Goal: Task Accomplishment & Management: Manage account settings

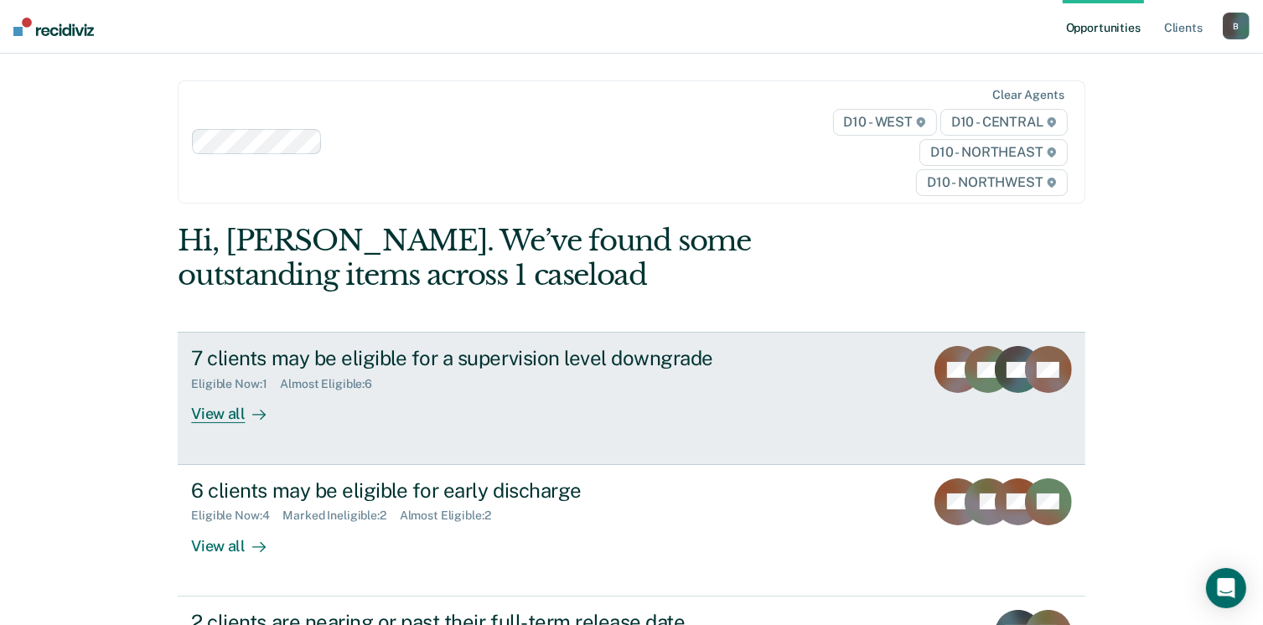
click at [246, 415] on div at bounding box center [256, 414] width 20 height 19
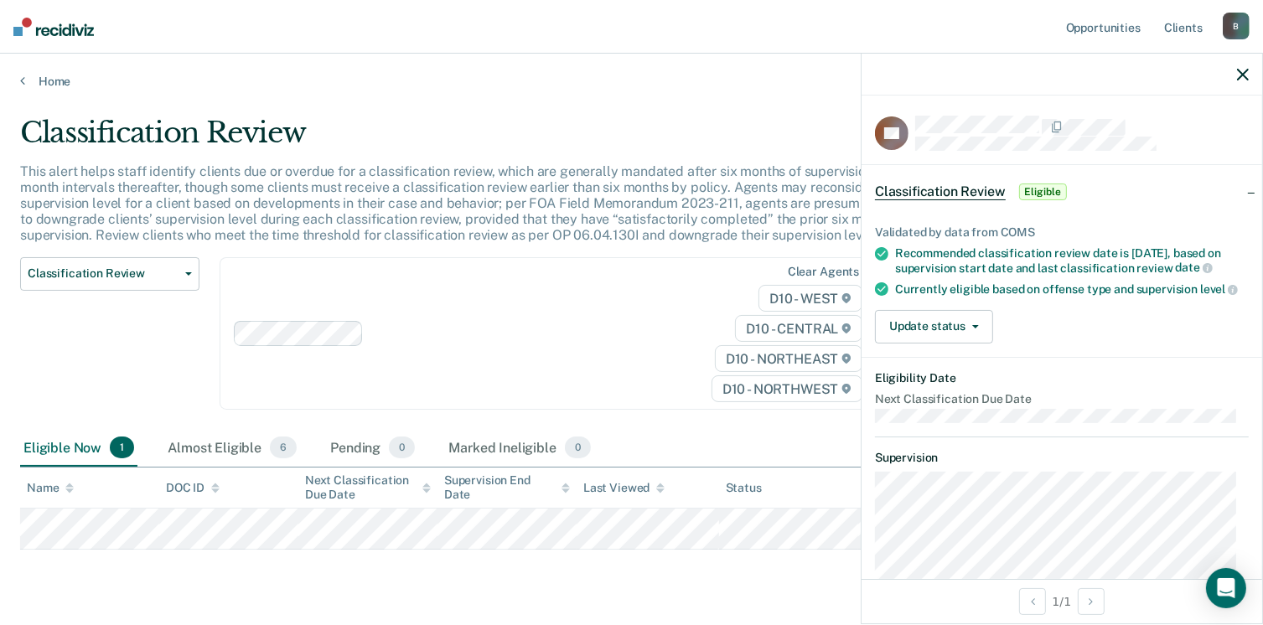
click at [18, 533] on main "Classification Review This alert helps staff identify clients due or overdue fo…" at bounding box center [631, 377] width 1263 height 577
click at [982, 328] on button "Update status" at bounding box center [934, 327] width 118 height 34
click at [1150, 339] on div "Update status [PERSON_NAME] Mark Ineligible" at bounding box center [1062, 327] width 374 height 34
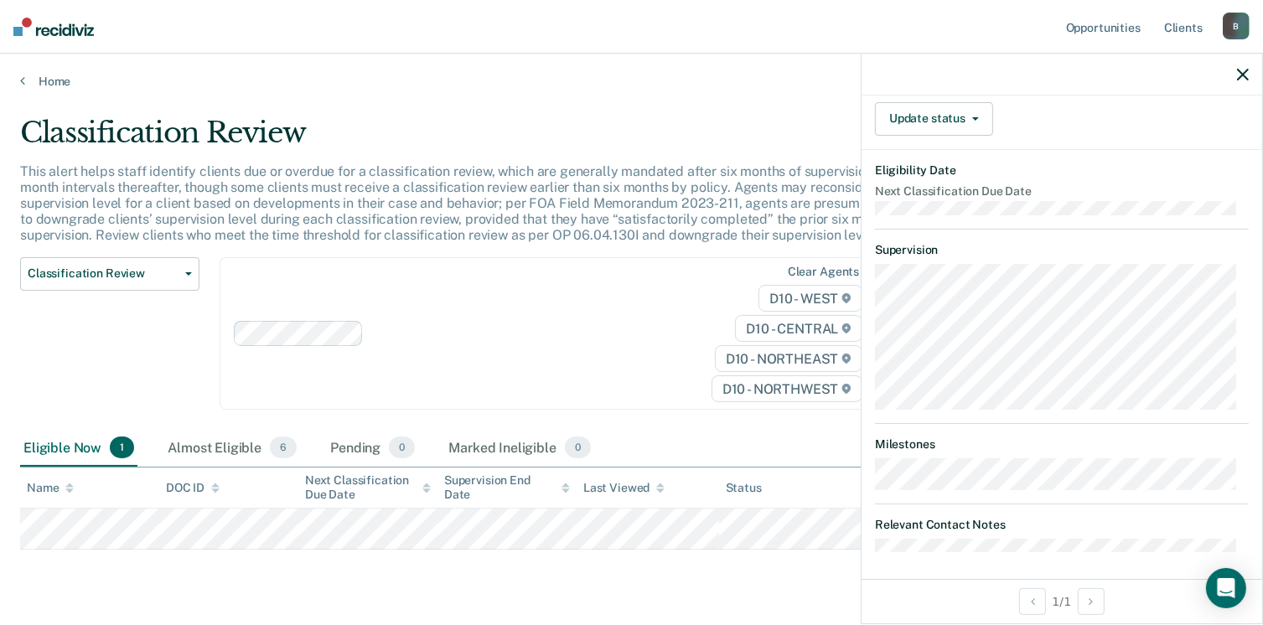
scroll to position [224, 0]
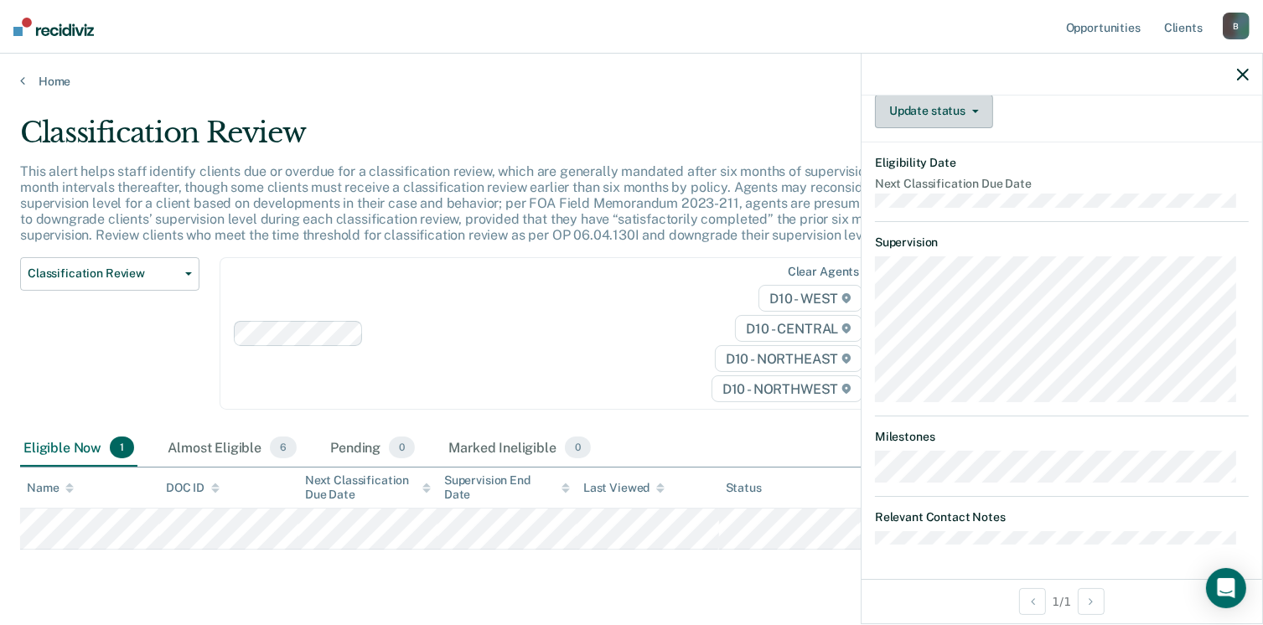
click at [966, 115] on button "Update status" at bounding box center [934, 112] width 118 height 34
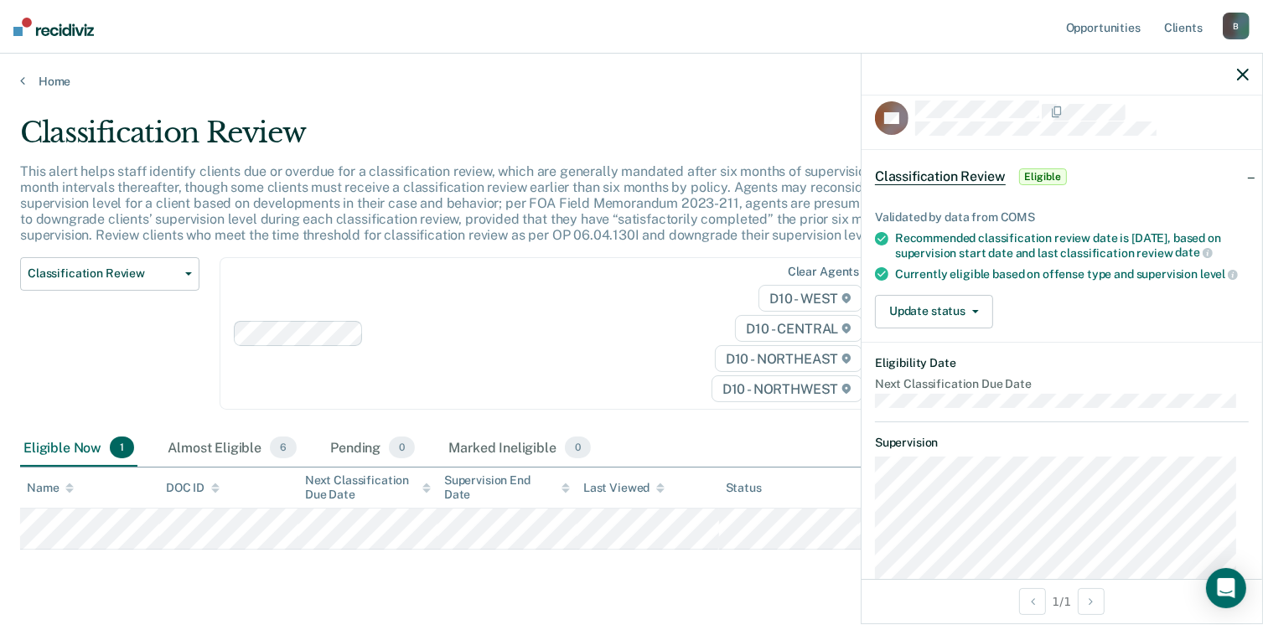
scroll to position [0, 0]
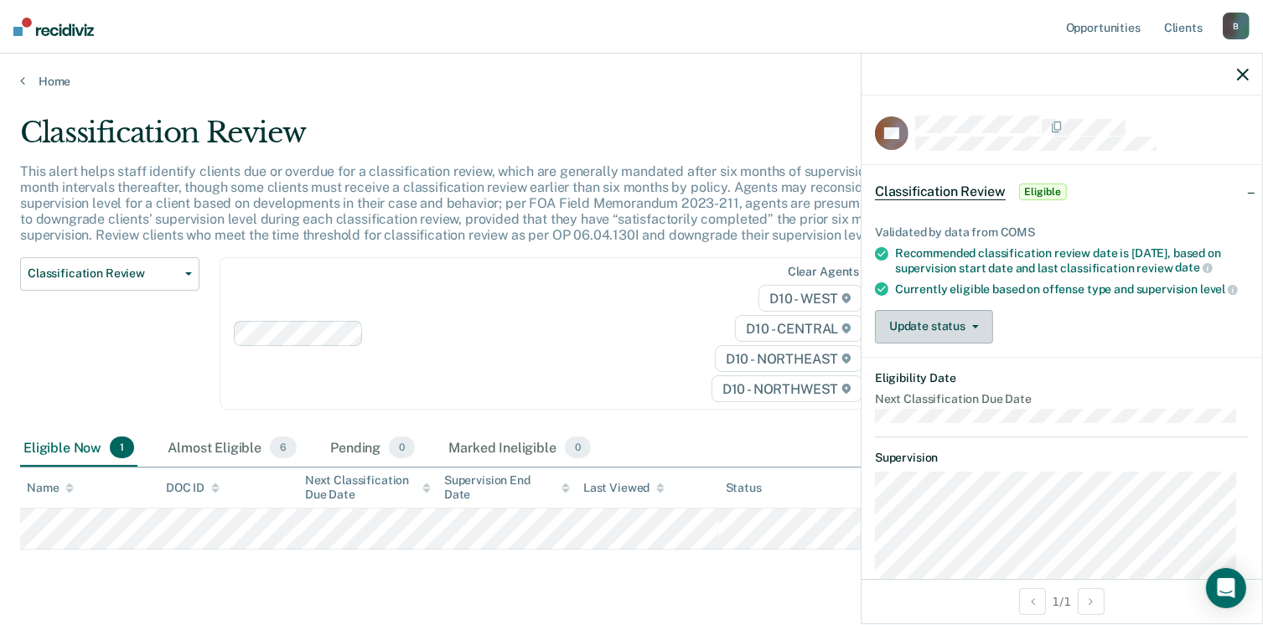
click at [984, 337] on button "Update status" at bounding box center [934, 327] width 118 height 34
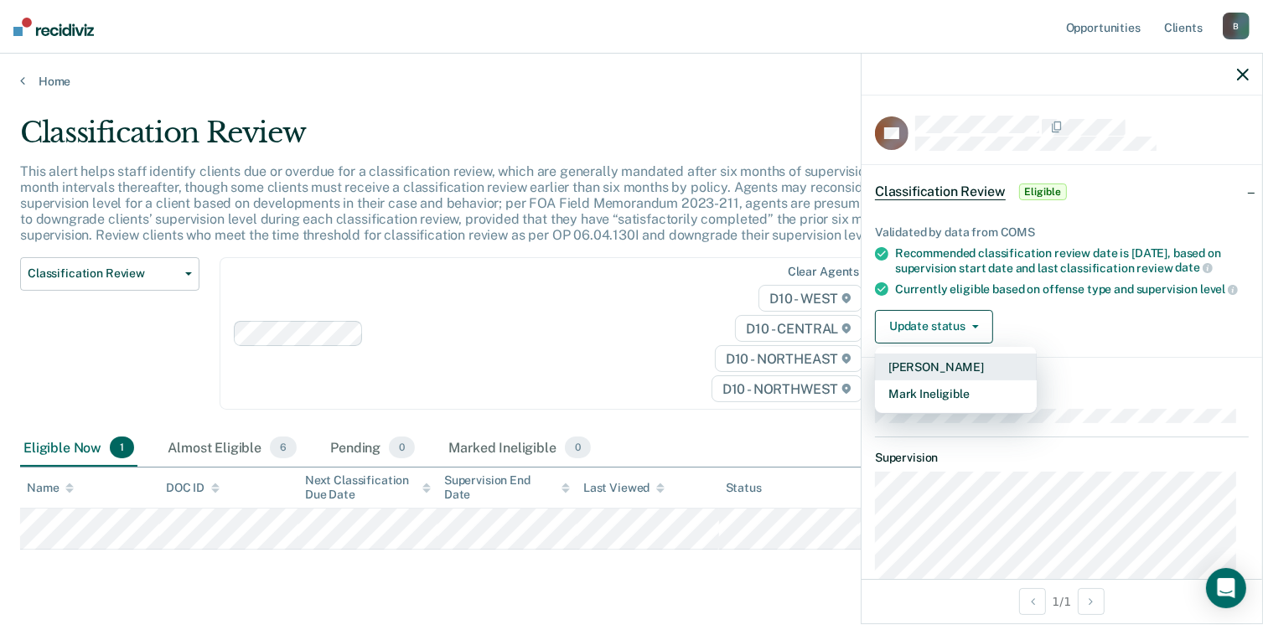
click at [996, 376] on button "[PERSON_NAME]" at bounding box center [956, 367] width 162 height 27
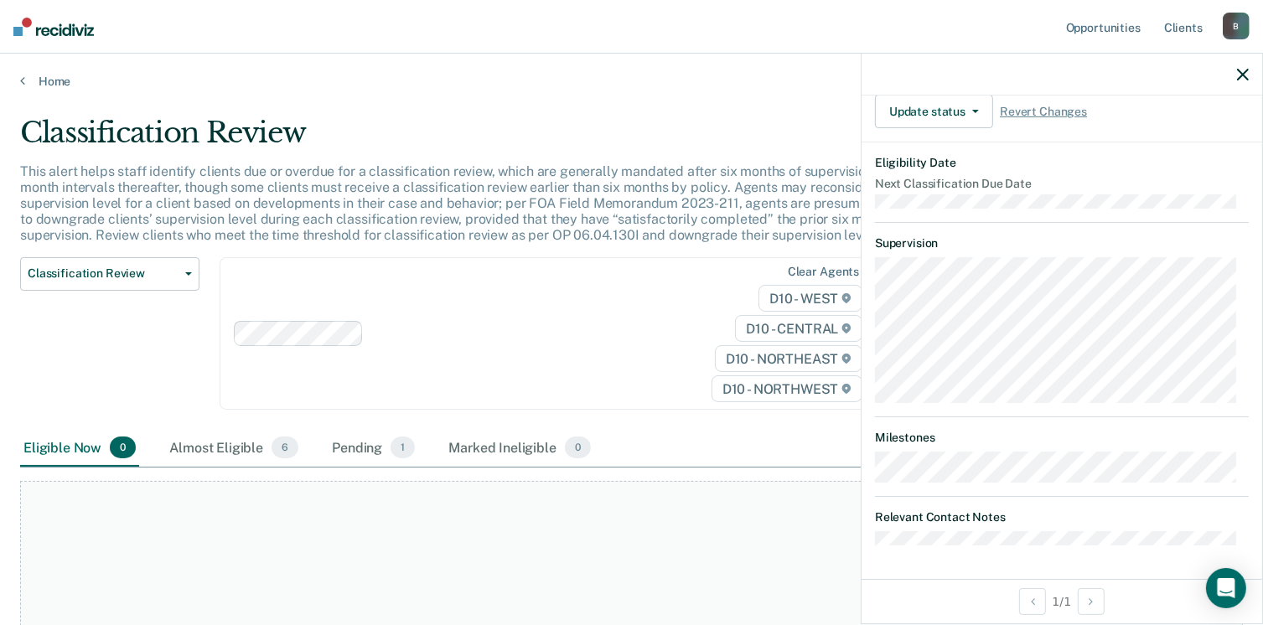
scroll to position [305, 0]
click at [1236, 75] on div at bounding box center [1061, 75] width 401 height 42
click at [1247, 69] on button "button" at bounding box center [1243, 74] width 12 height 14
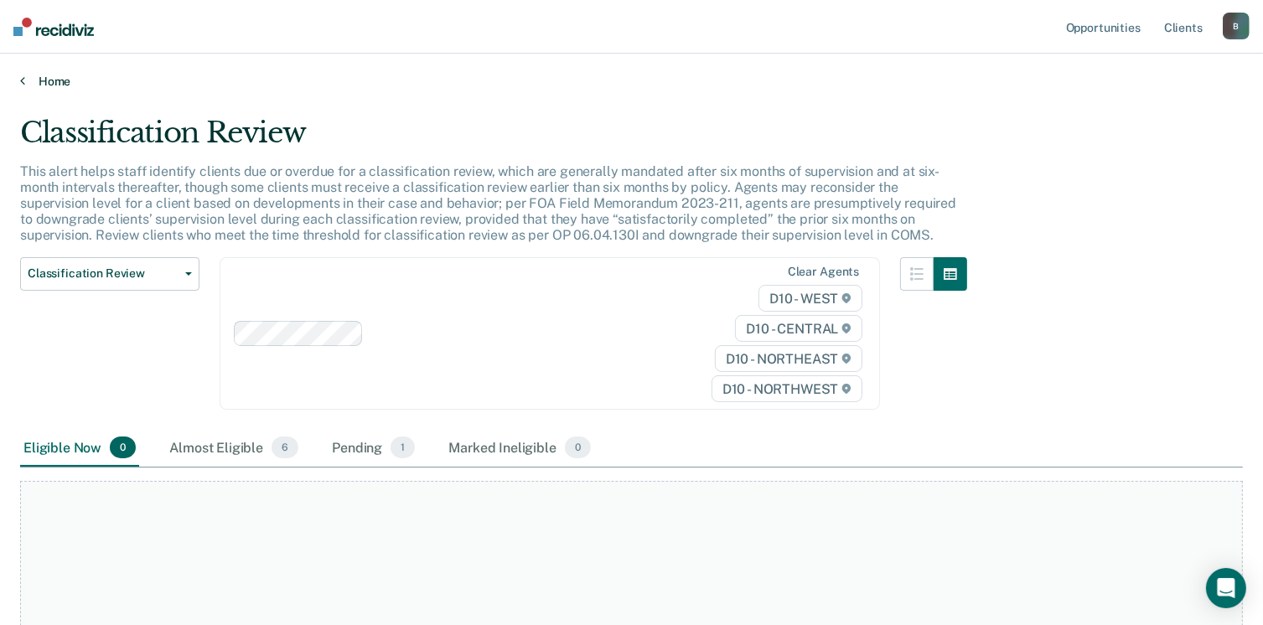
click at [24, 79] on link "Home" at bounding box center [631, 81] width 1223 height 15
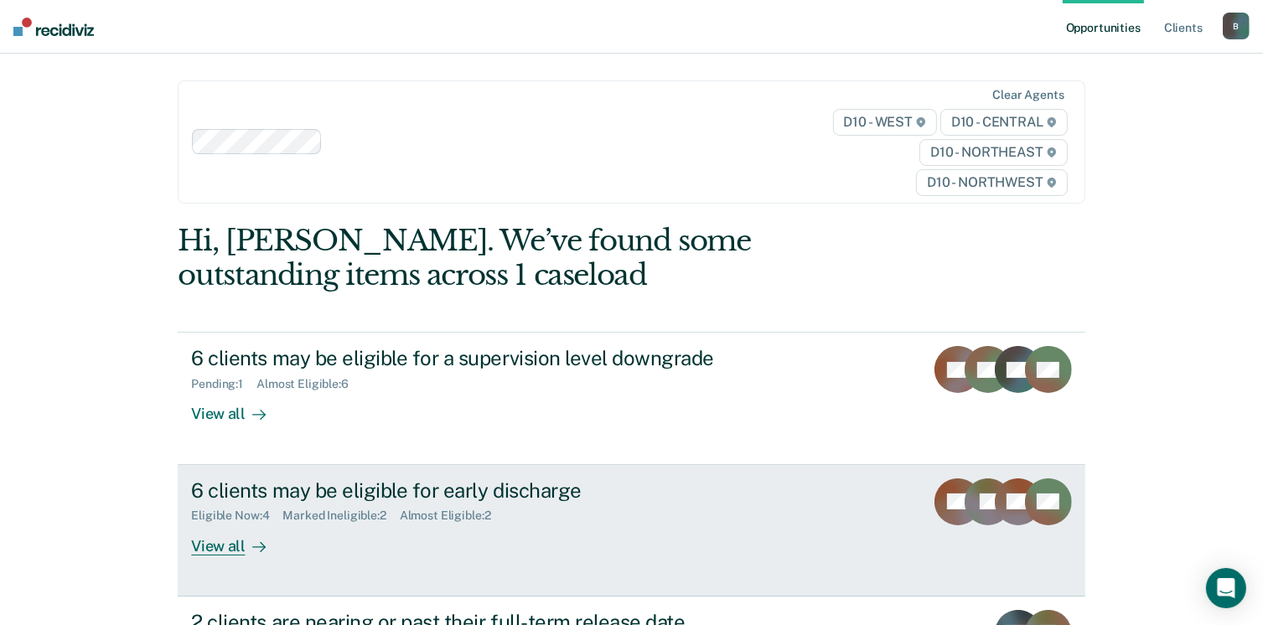
click at [221, 551] on div "View all" at bounding box center [238, 539] width 94 height 33
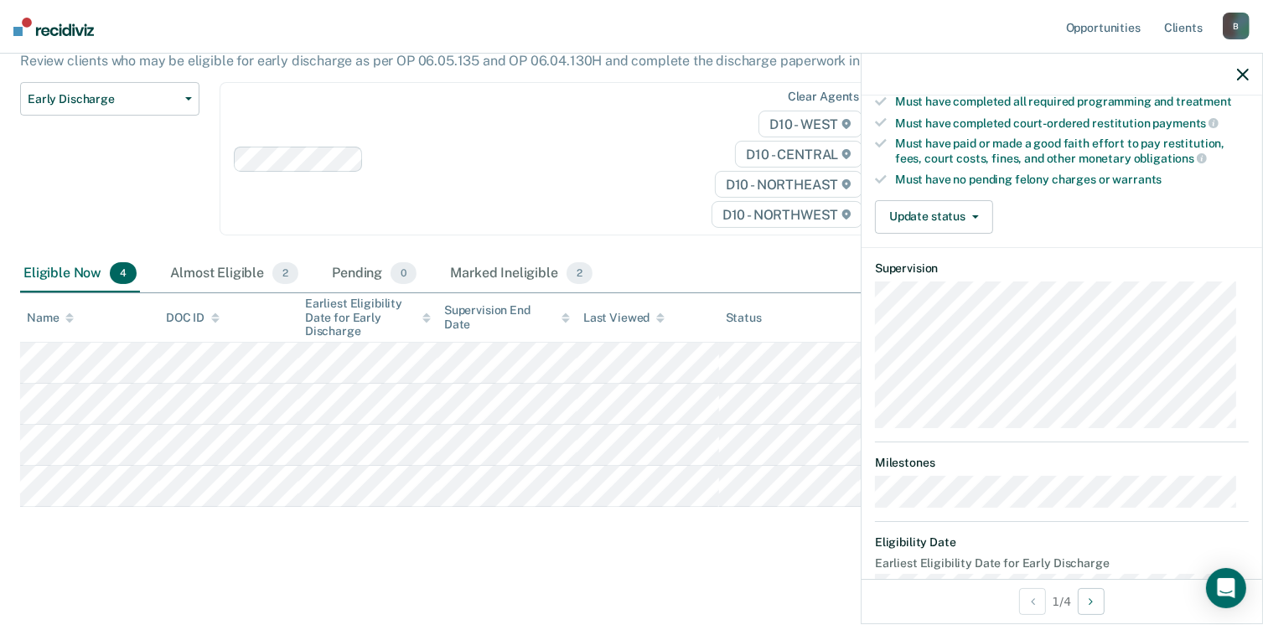
scroll to position [453, 0]
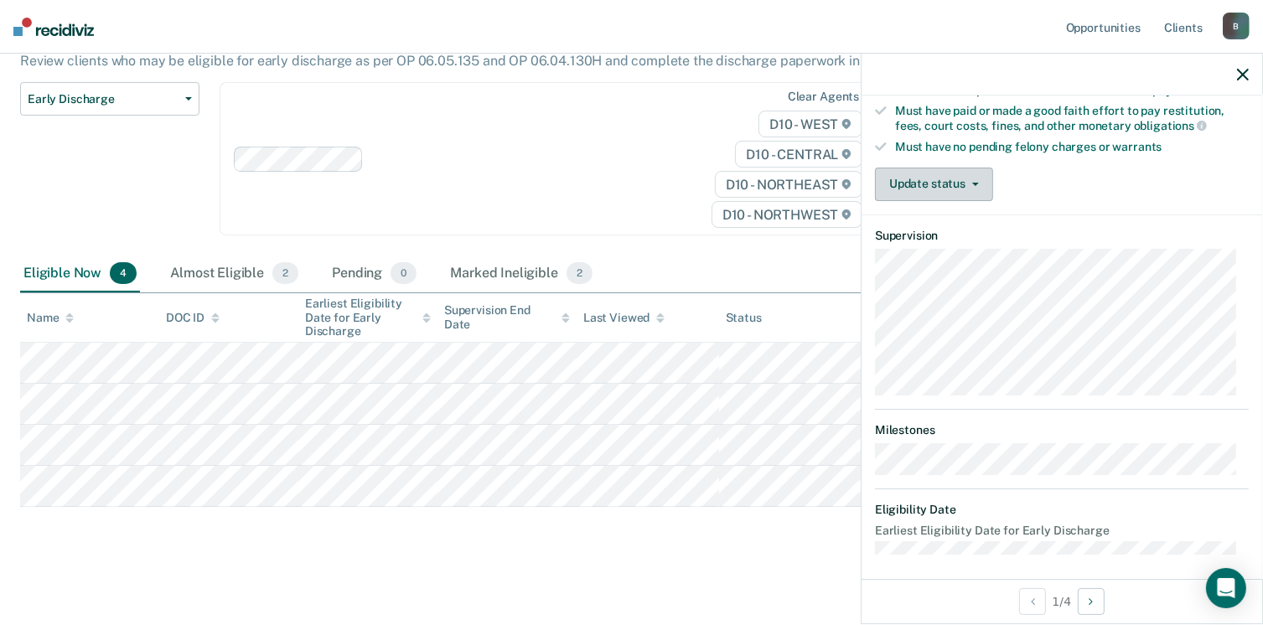
click at [978, 170] on button "Update status" at bounding box center [934, 185] width 118 height 34
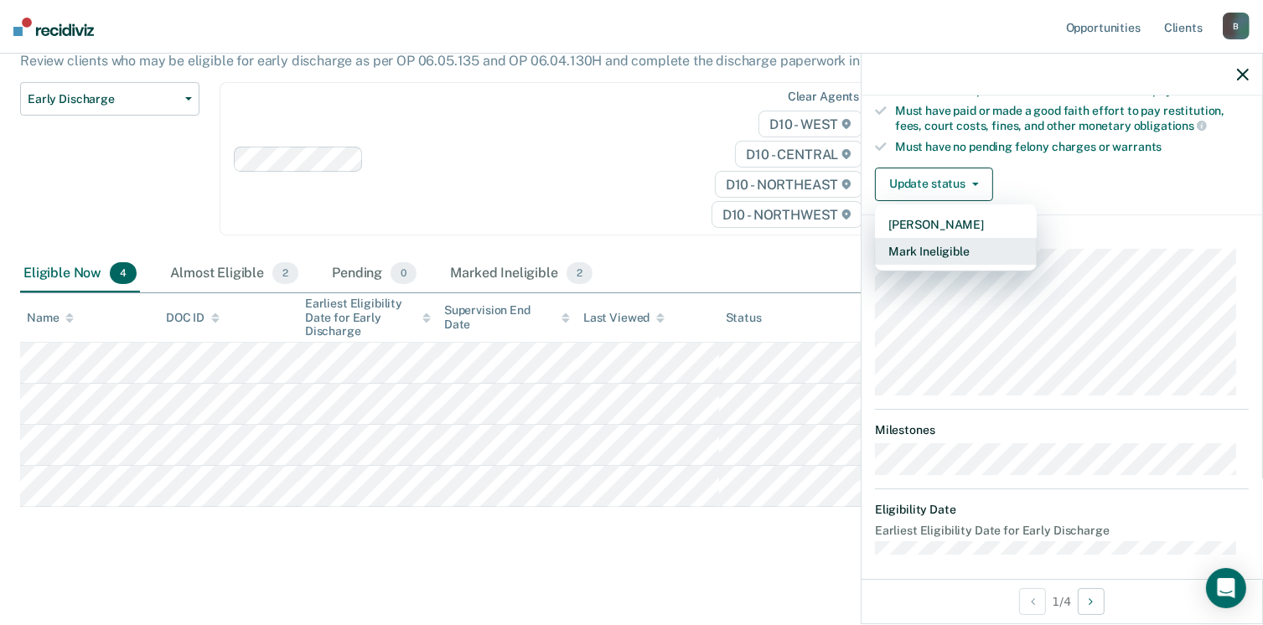
click at [959, 238] on button "Mark Ineligible" at bounding box center [956, 251] width 162 height 27
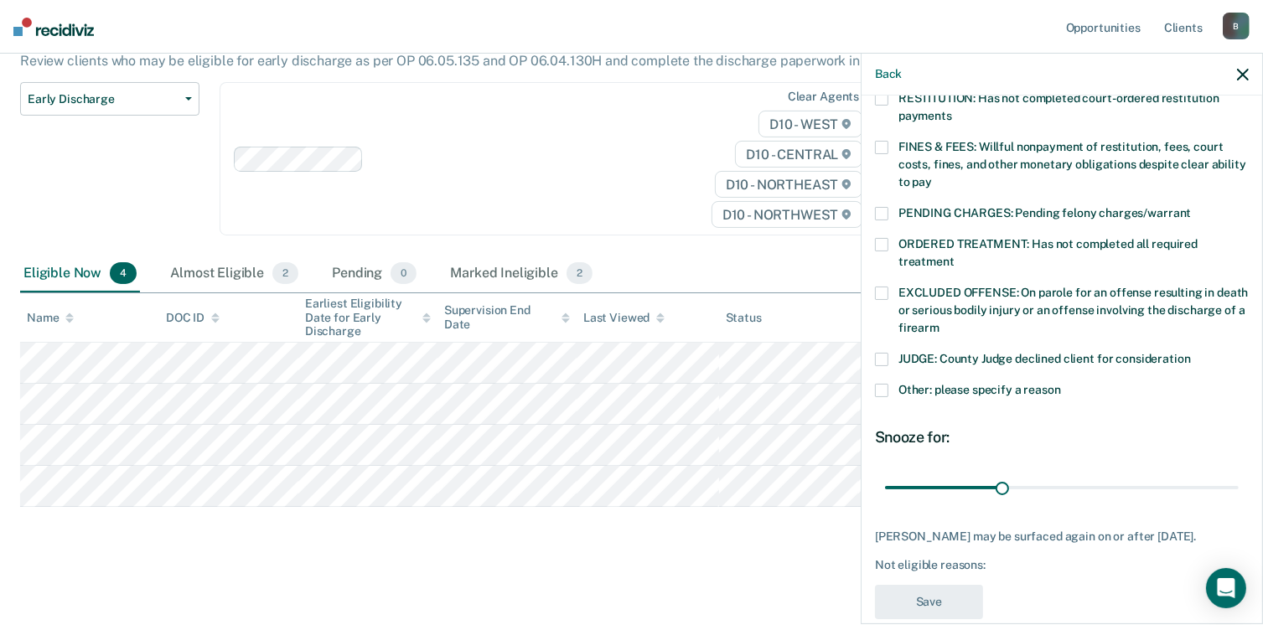
click at [892, 384] on label "Other: please specify a reason" at bounding box center [1062, 393] width 374 height 18
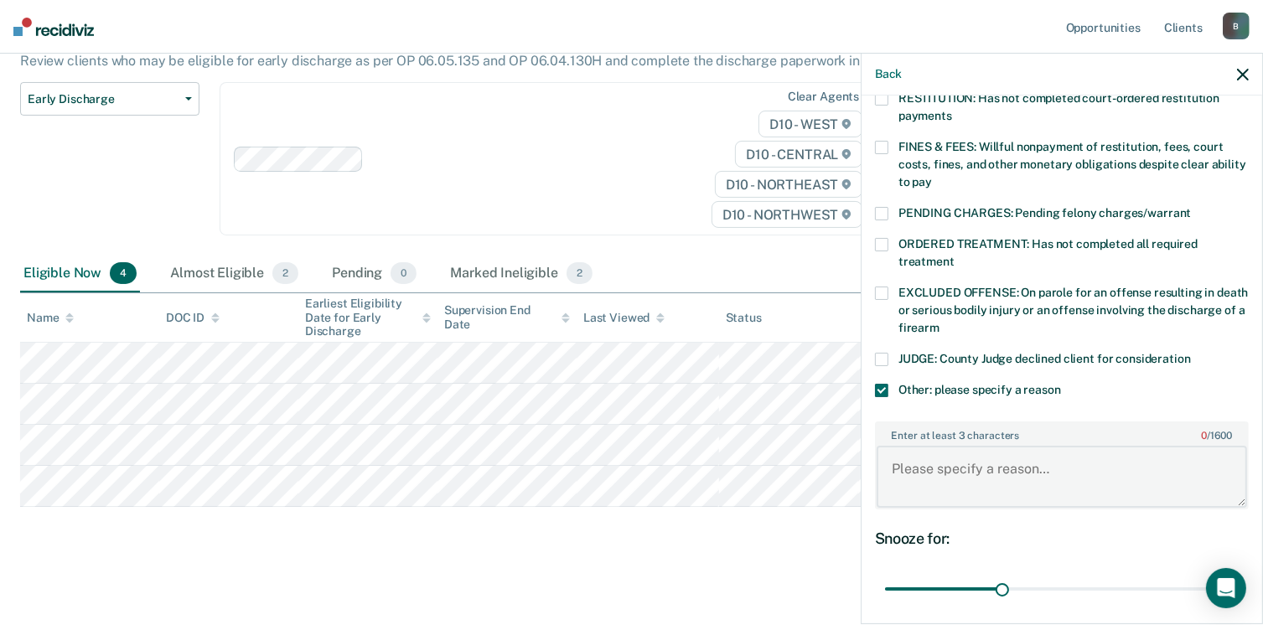
click at [969, 446] on textarea "Enter at least 3 characters 0 / 1600" at bounding box center [1061, 477] width 370 height 62
type textarea "L"
type textarea "Per policy lifer"
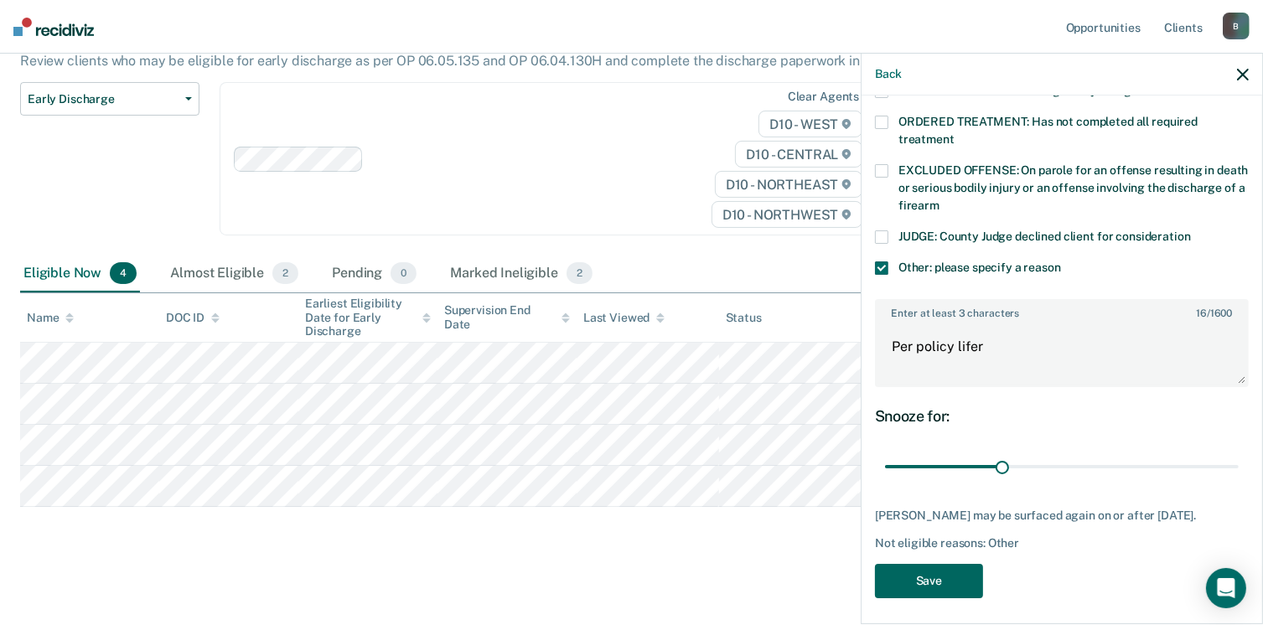
click at [960, 574] on button "Save" at bounding box center [929, 581] width 108 height 34
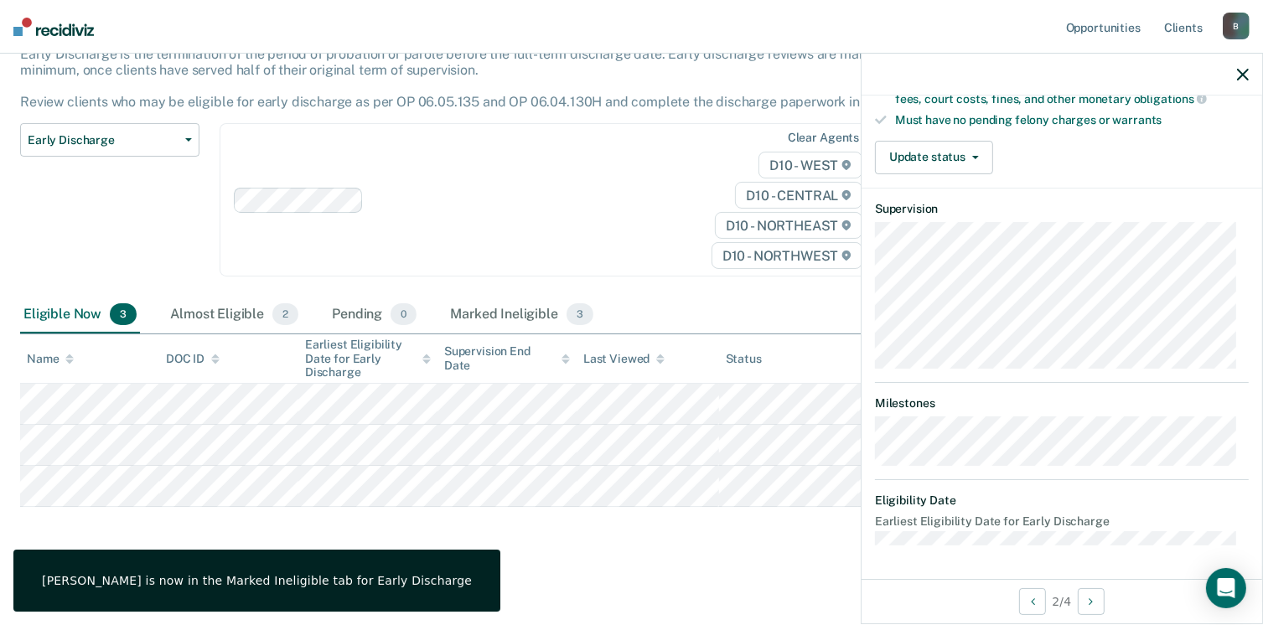
scroll to position [424, 0]
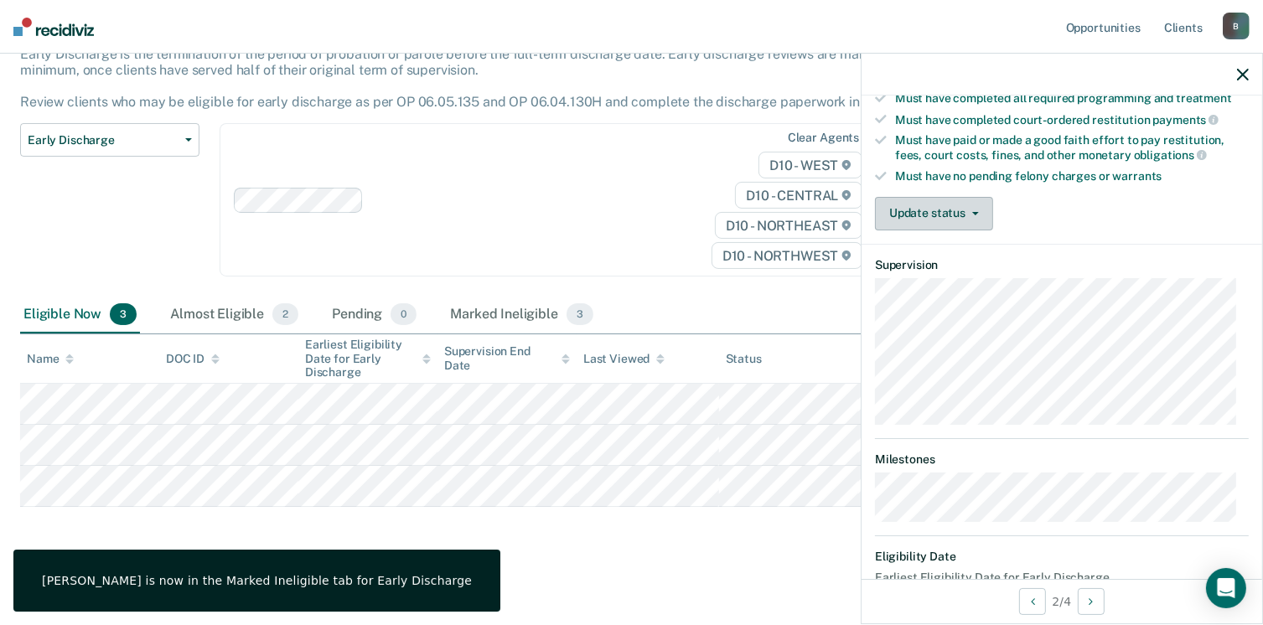
click at [974, 212] on icon "button" at bounding box center [975, 213] width 7 height 3
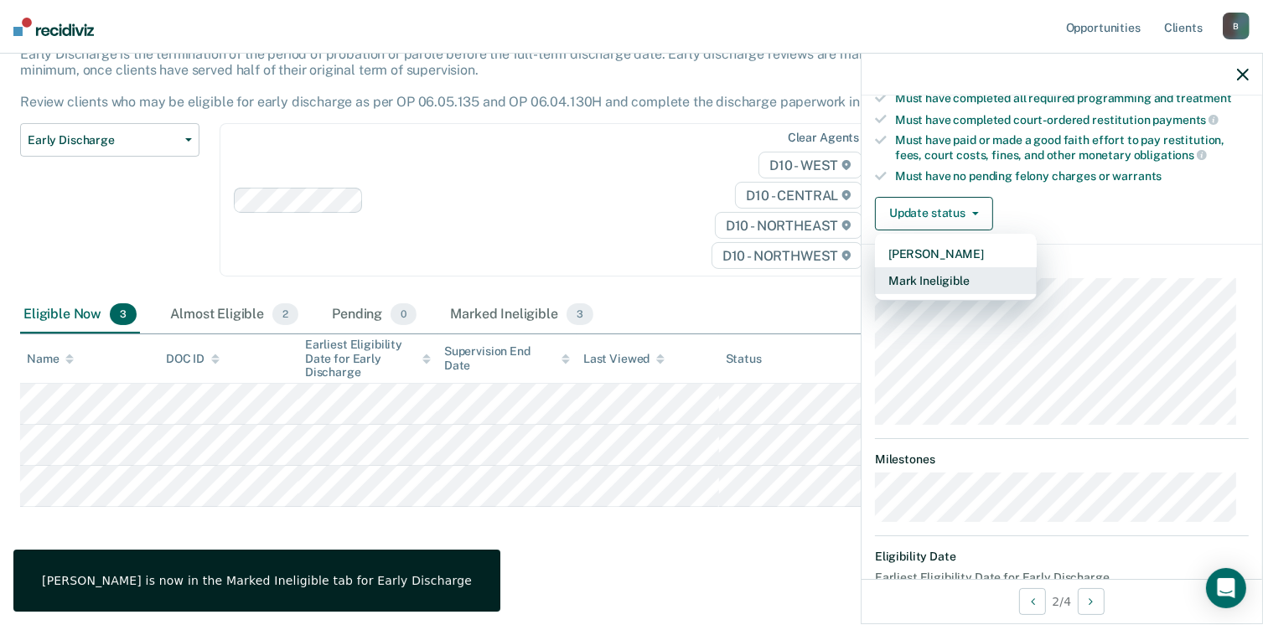
click at [959, 271] on button "Mark Ineligible" at bounding box center [956, 280] width 162 height 27
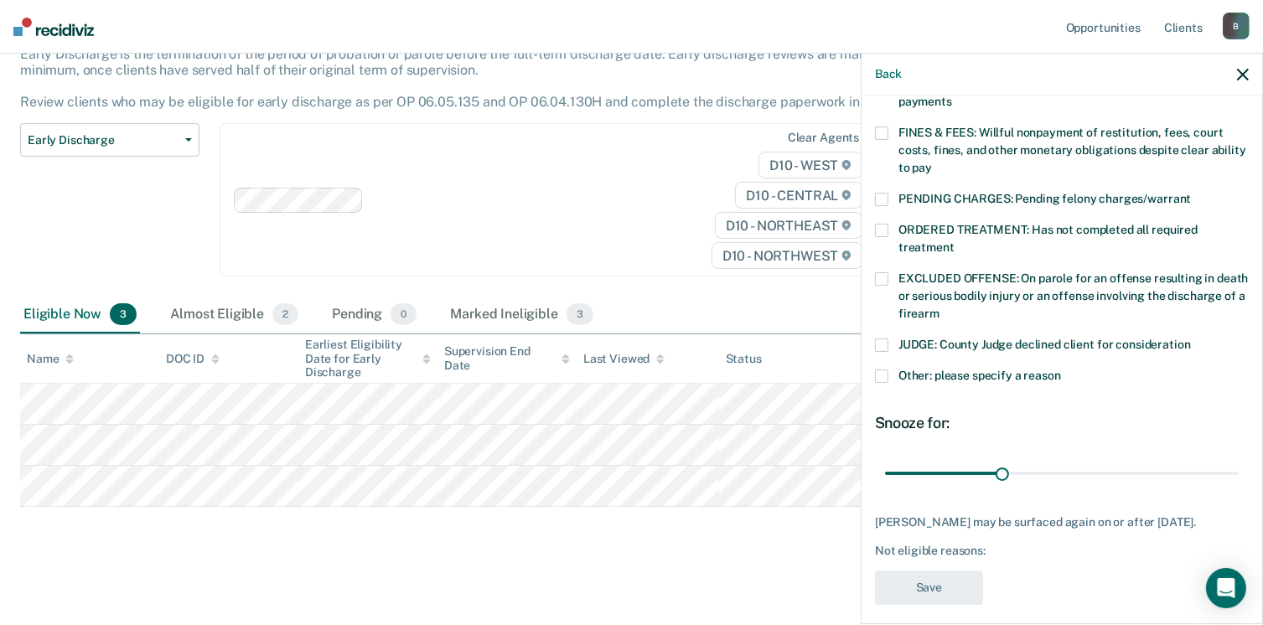
scroll to position [476, 0]
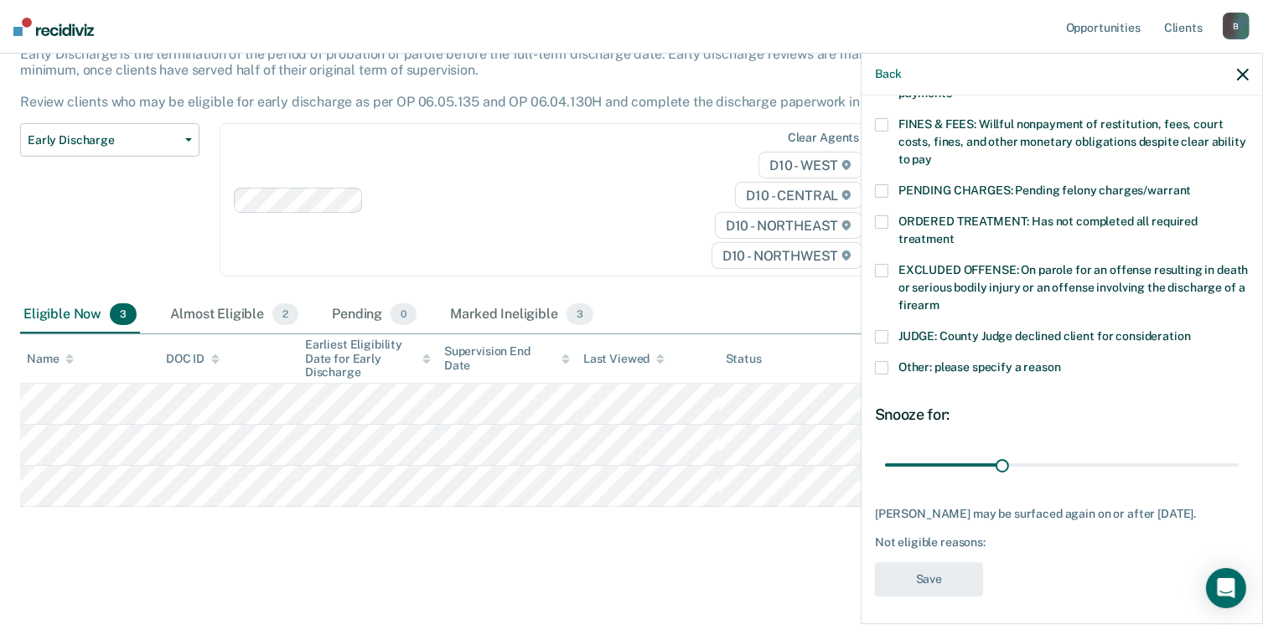
drag, startPoint x: 884, startPoint y: 353, endPoint x: 890, endPoint y: 366, distance: 14.6
click at [890, 366] on div "Other: please specify a reason" at bounding box center [1062, 376] width 374 height 31
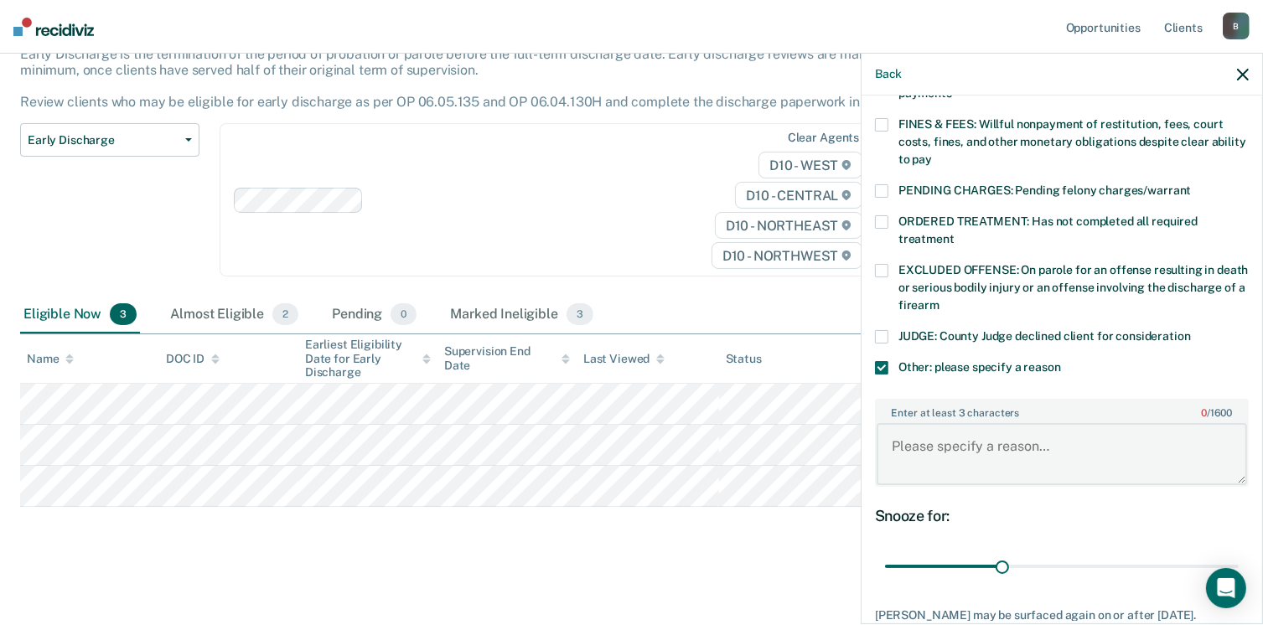
click at [912, 437] on textarea "Enter at least 3 characters 0 / 1600" at bounding box center [1061, 454] width 370 height 62
type textarea "Per policy lifer"
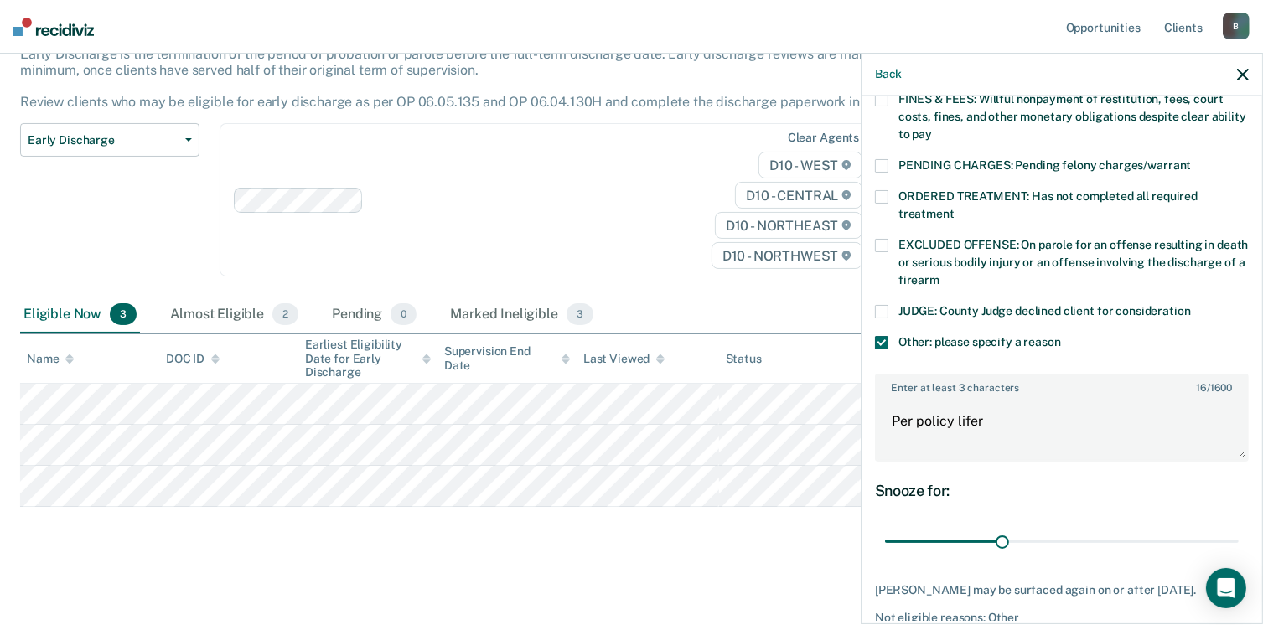
scroll to position [576, 0]
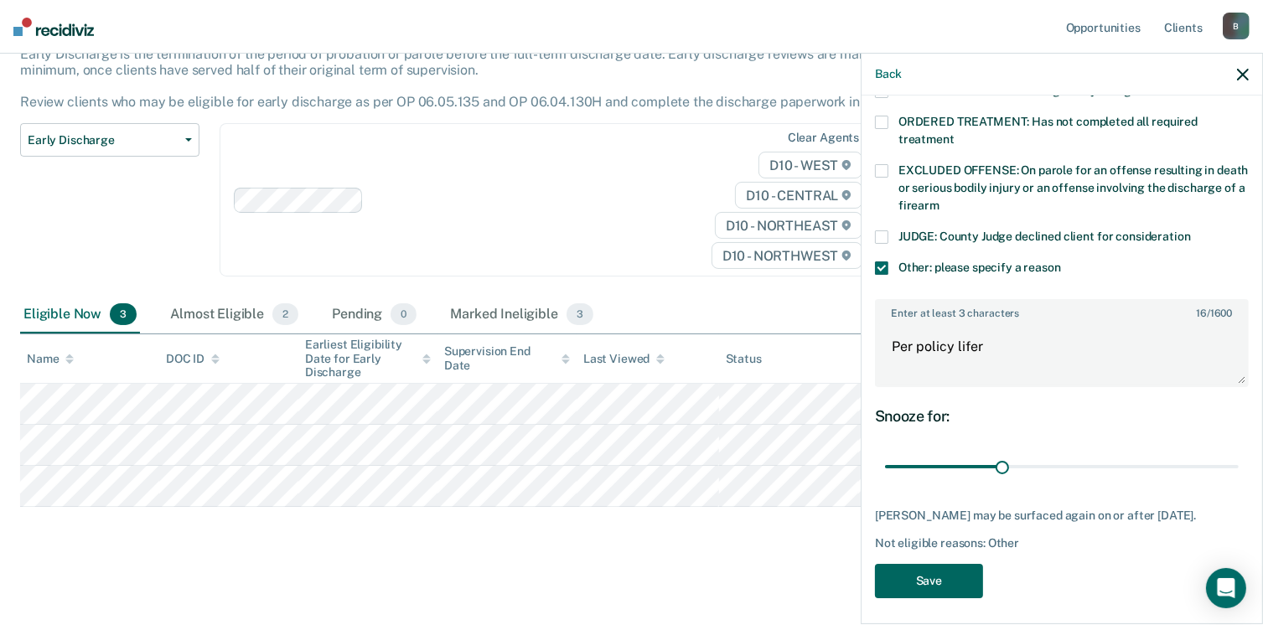
click at [902, 567] on button "Save" at bounding box center [929, 581] width 108 height 34
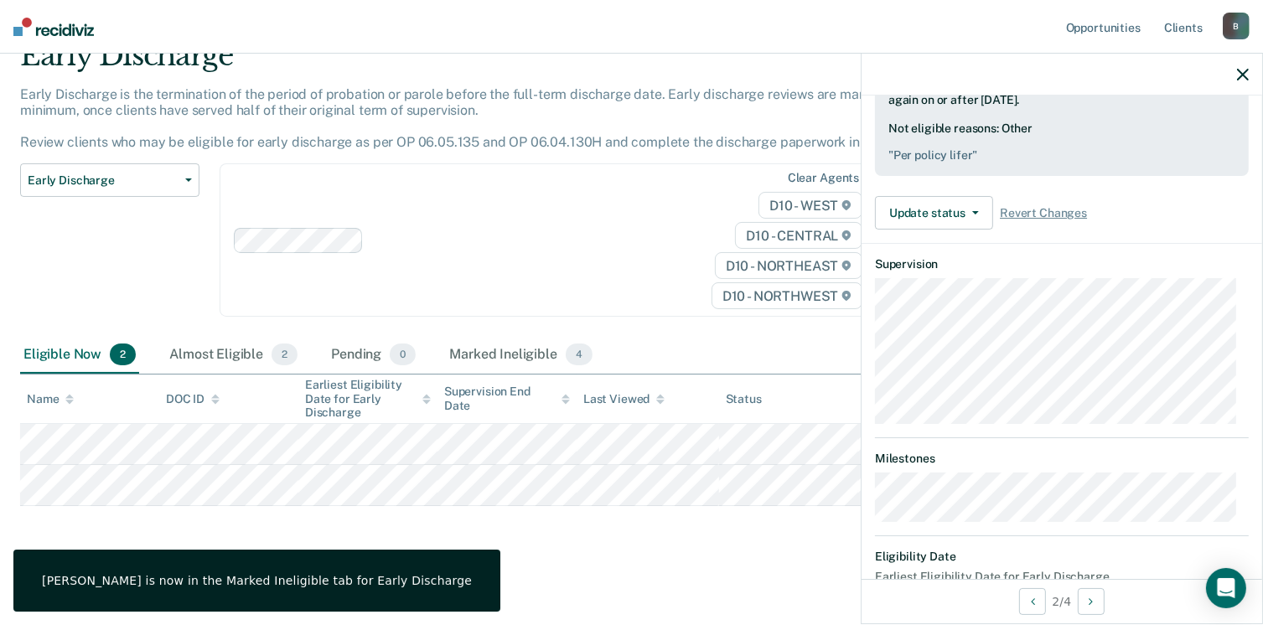
scroll to position [424, 0]
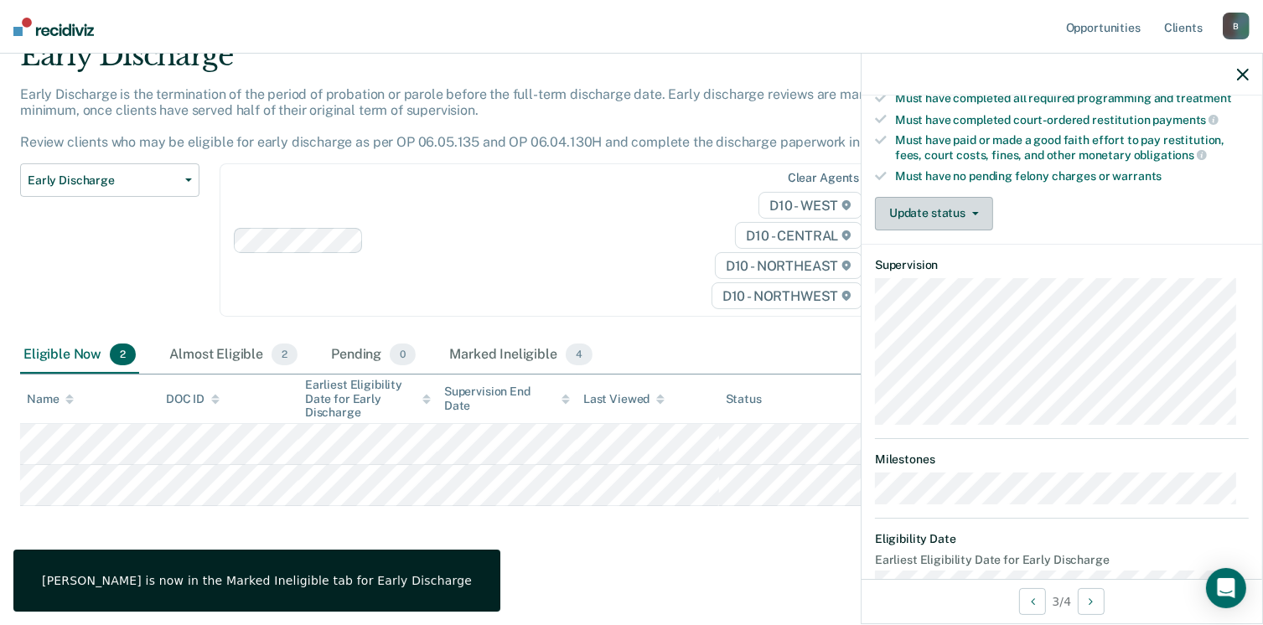
click at [955, 201] on button "Update status" at bounding box center [934, 214] width 118 height 34
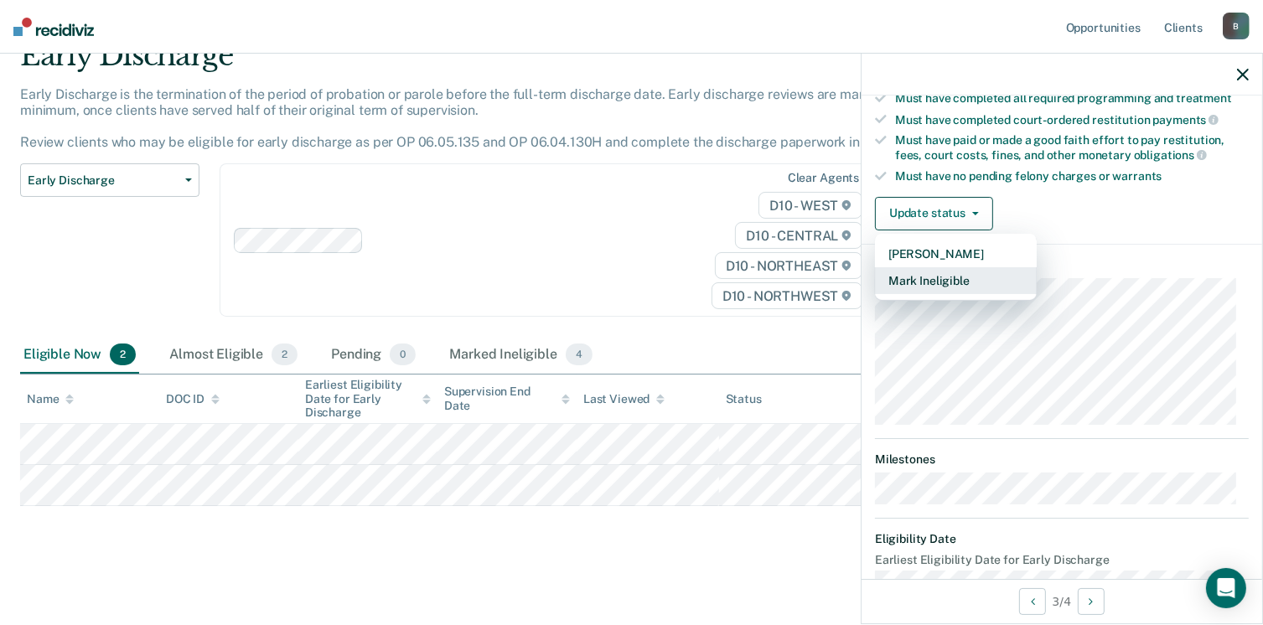
click at [965, 274] on button "Mark Ineligible" at bounding box center [956, 280] width 162 height 27
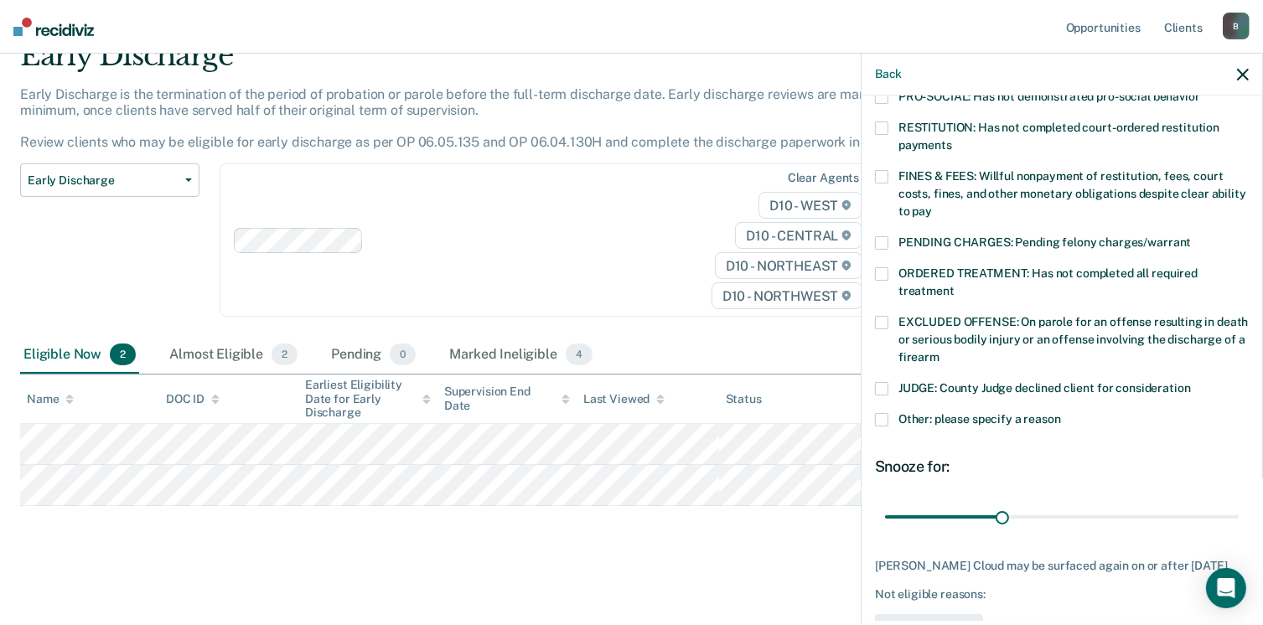
scroll to position [462, 0]
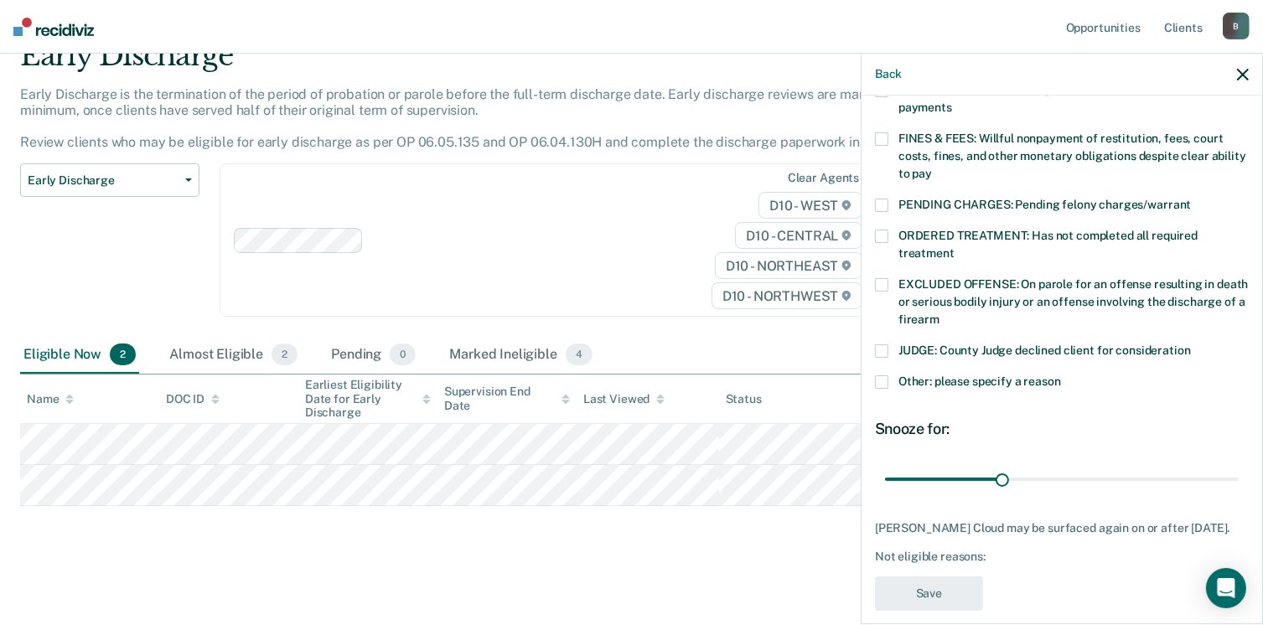
click at [883, 375] on span at bounding box center [881, 381] width 13 height 13
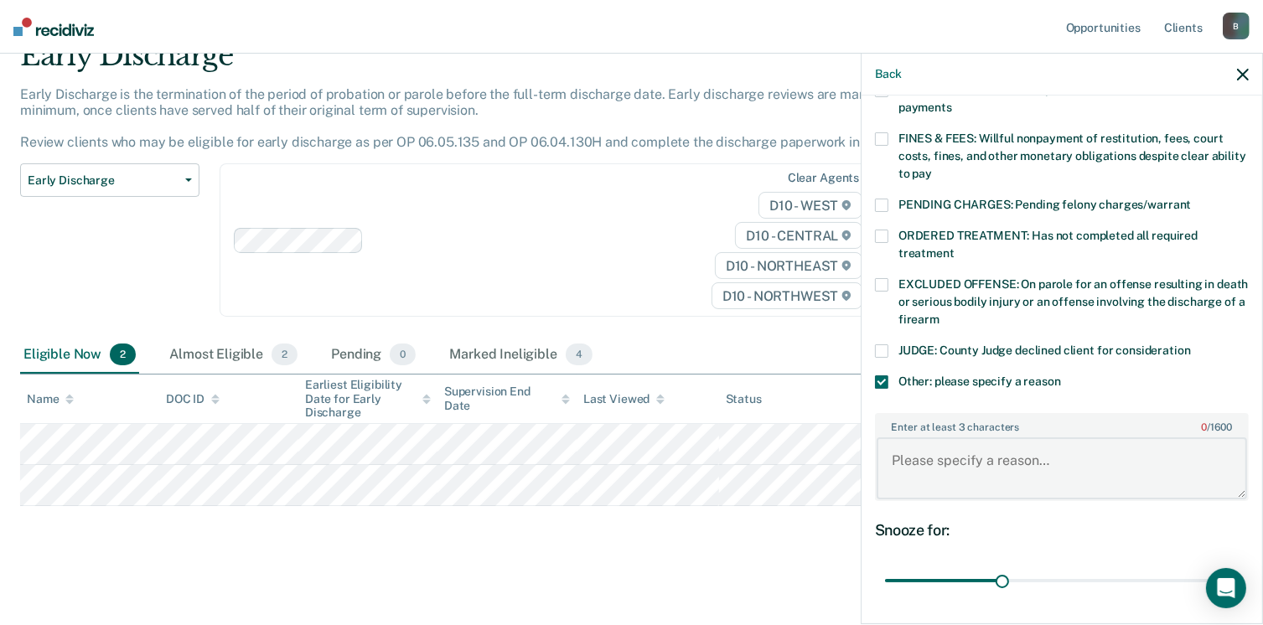
click at [926, 443] on textarea "Enter at least 3 characters 0 / 1600" at bounding box center [1061, 468] width 370 height 62
type textarea "Per policy lifer"
drag, startPoint x: 1248, startPoint y: 505, endPoint x: 1260, endPoint y: 573, distance: 69.0
click at [1260, 573] on div "LC Which of the following requirements has [PERSON_NAME] Cloud not met? [MEDICA…" at bounding box center [1061, 358] width 401 height 525
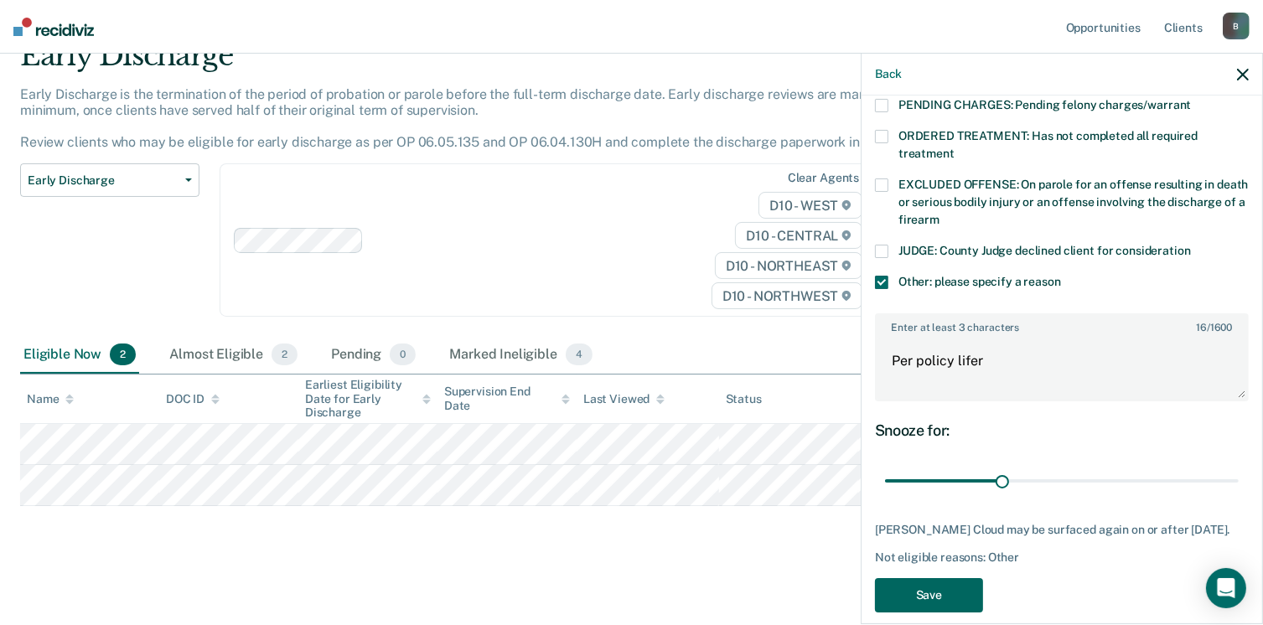
click at [919, 578] on button "Save" at bounding box center [929, 595] width 108 height 34
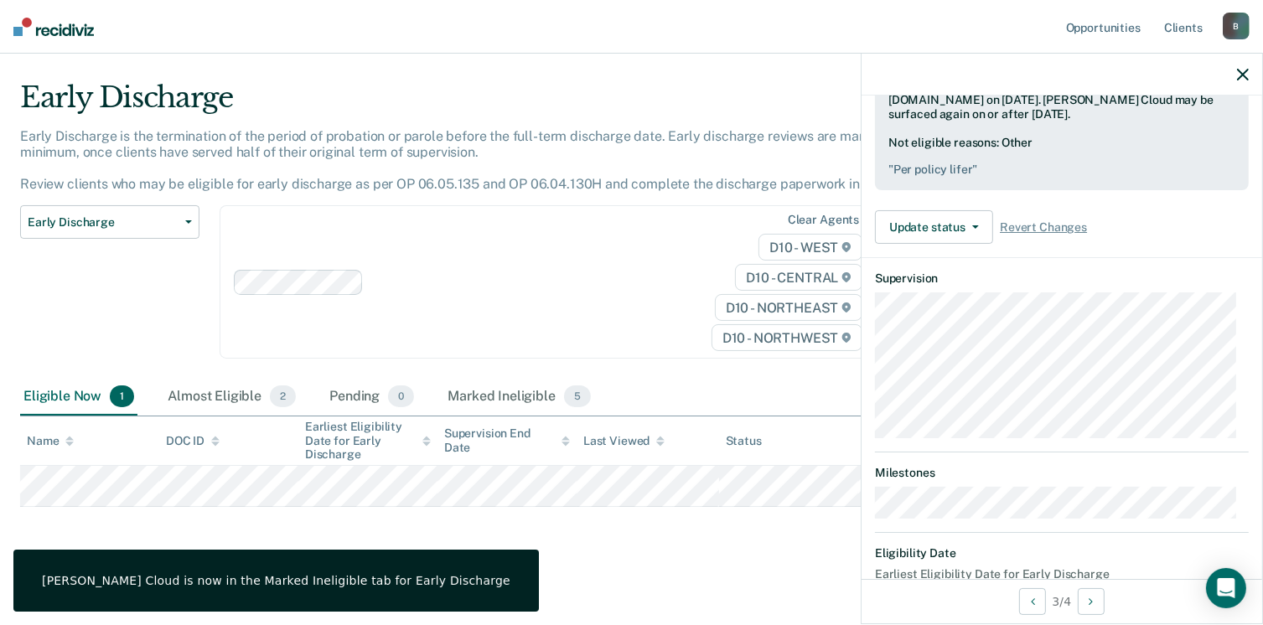
scroll to position [410, 0]
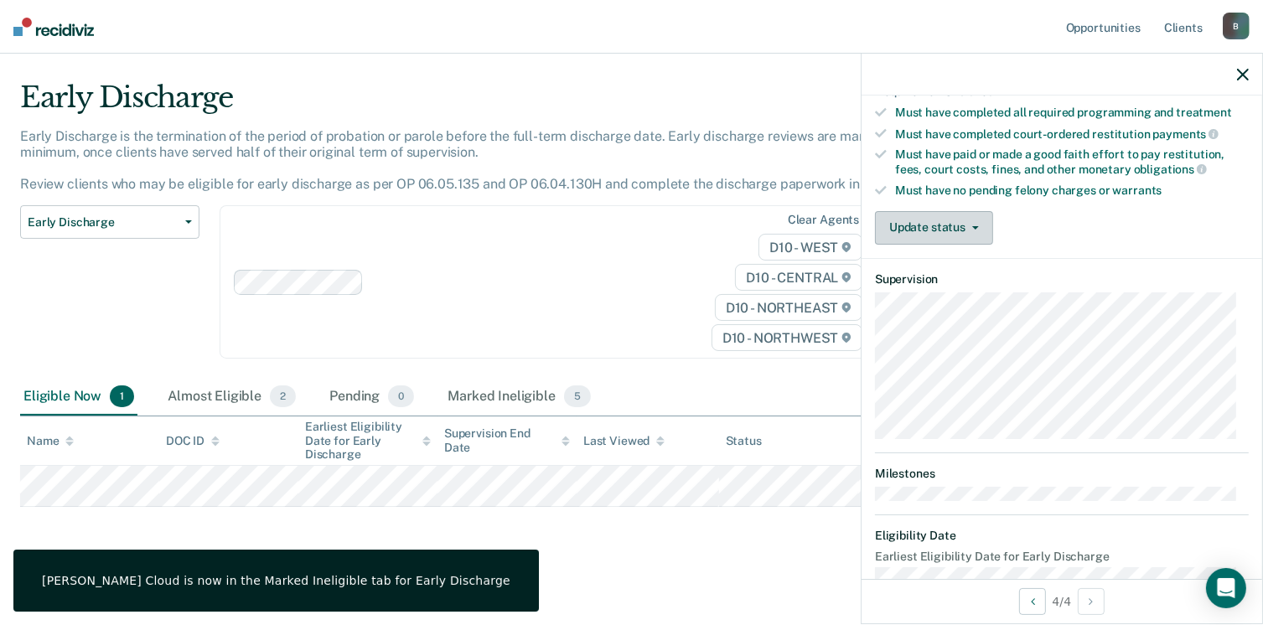
click at [976, 226] on icon "button" at bounding box center [975, 227] width 7 height 3
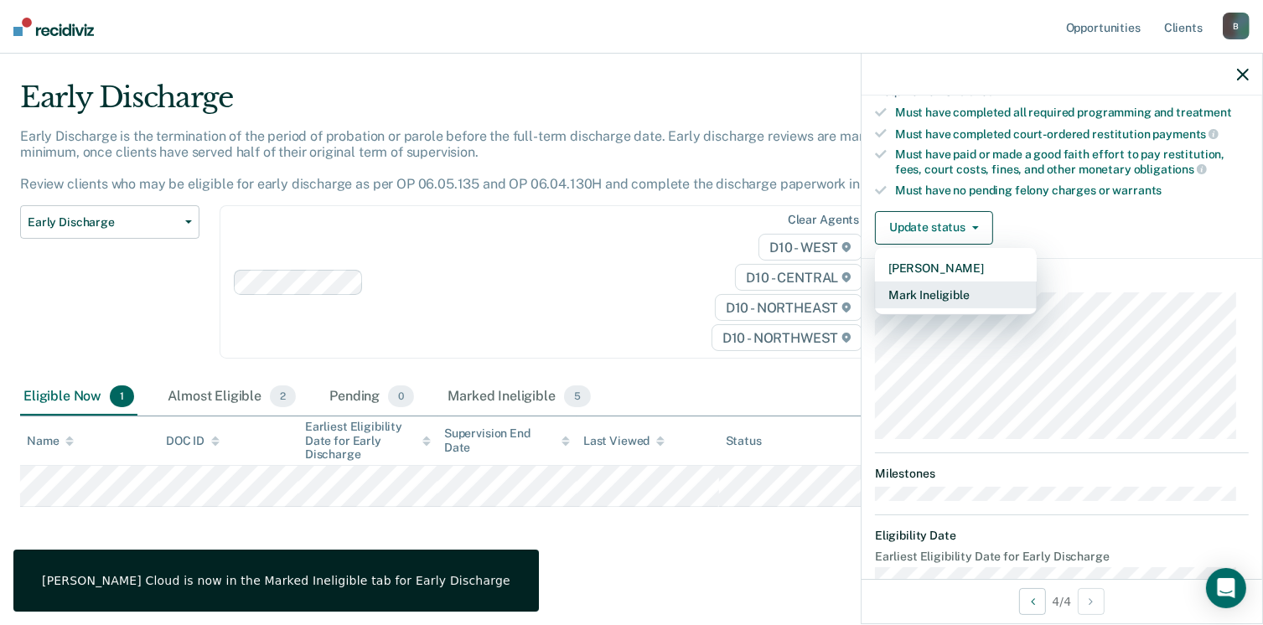
click at [949, 282] on button "Mark Ineligible" at bounding box center [956, 295] width 162 height 27
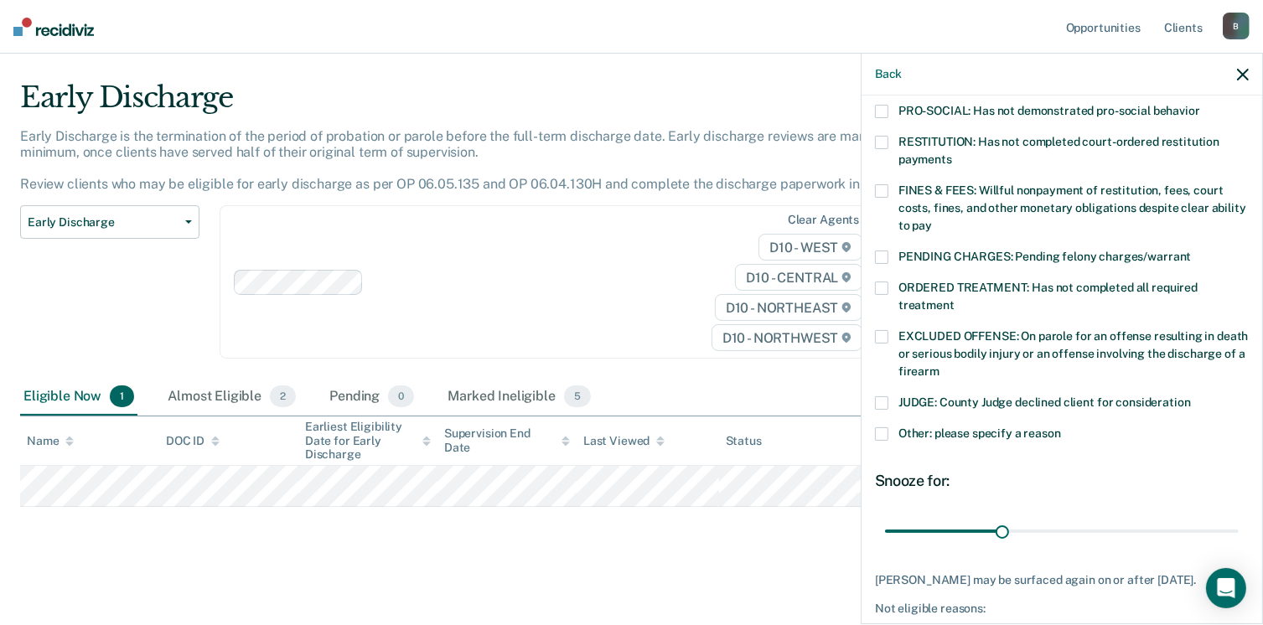
click at [892, 427] on label "Other: please specify a reason" at bounding box center [1062, 436] width 374 height 18
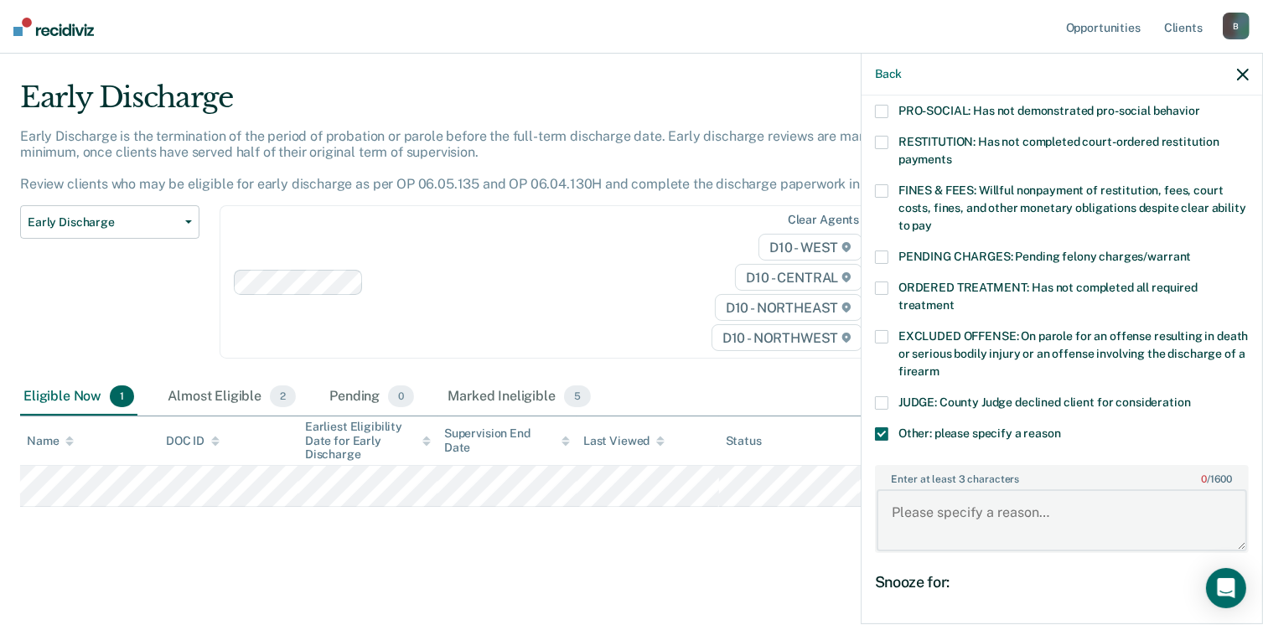
click at [900, 489] on textarea "Enter at least 3 characters 0 / 1600" at bounding box center [1061, 520] width 370 height 62
type textarea "Per policy lifer"
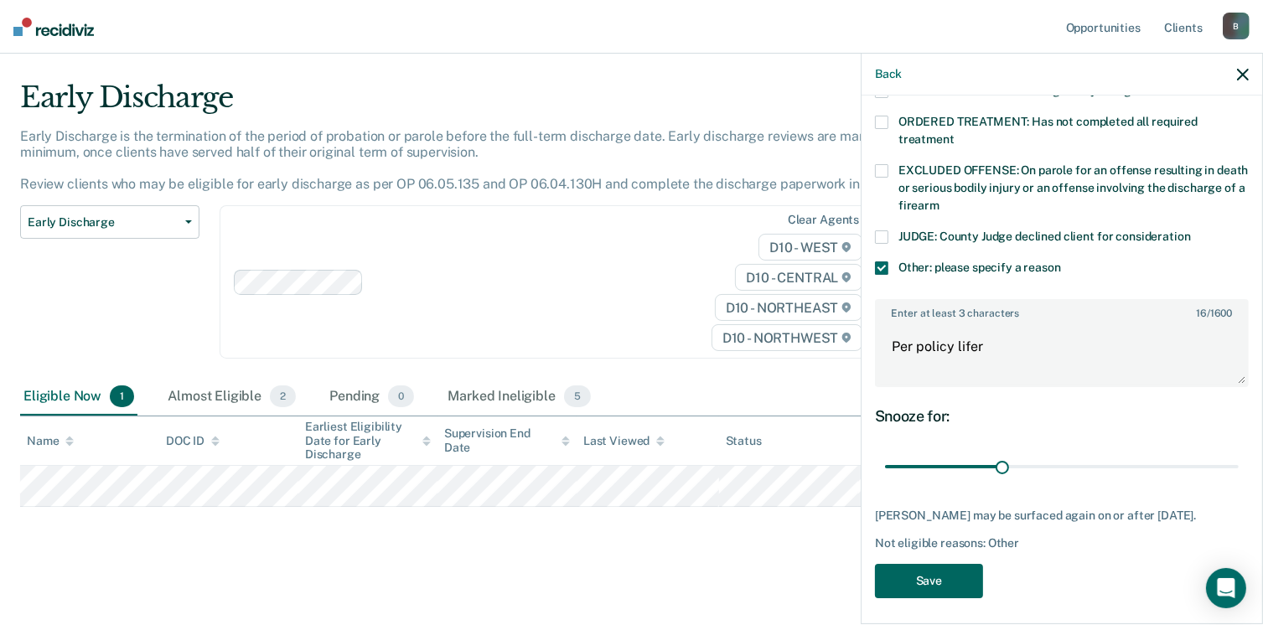
click at [905, 581] on button "Save" at bounding box center [929, 581] width 108 height 34
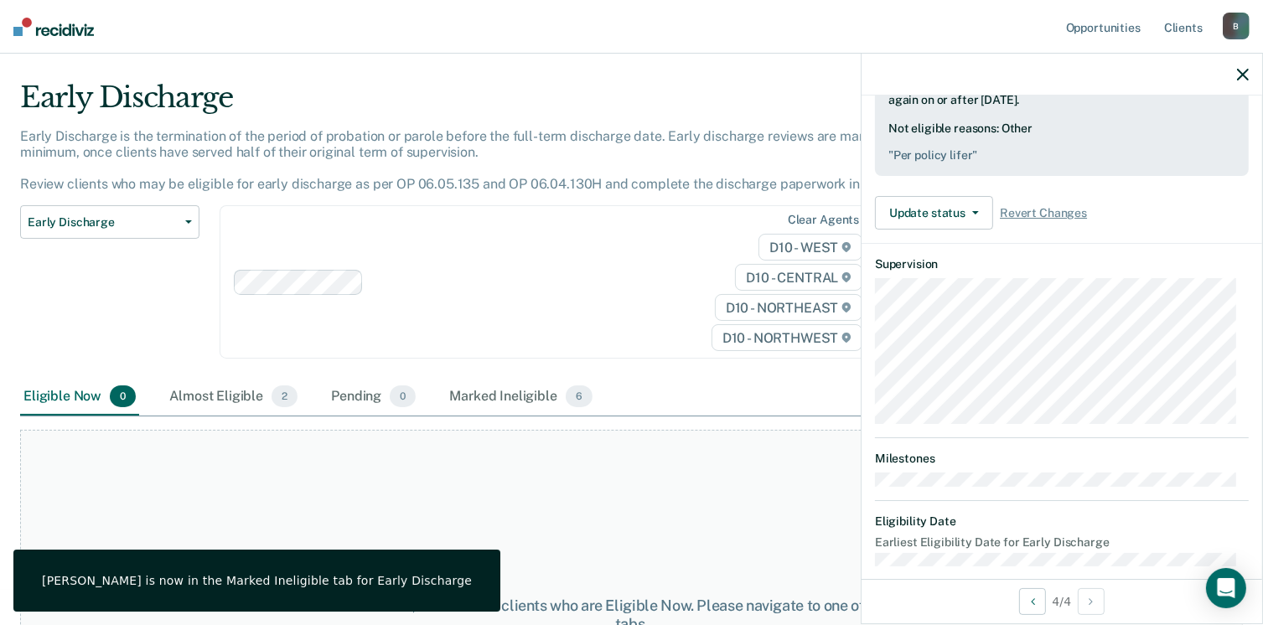
click at [1240, 65] on div at bounding box center [1061, 75] width 401 height 42
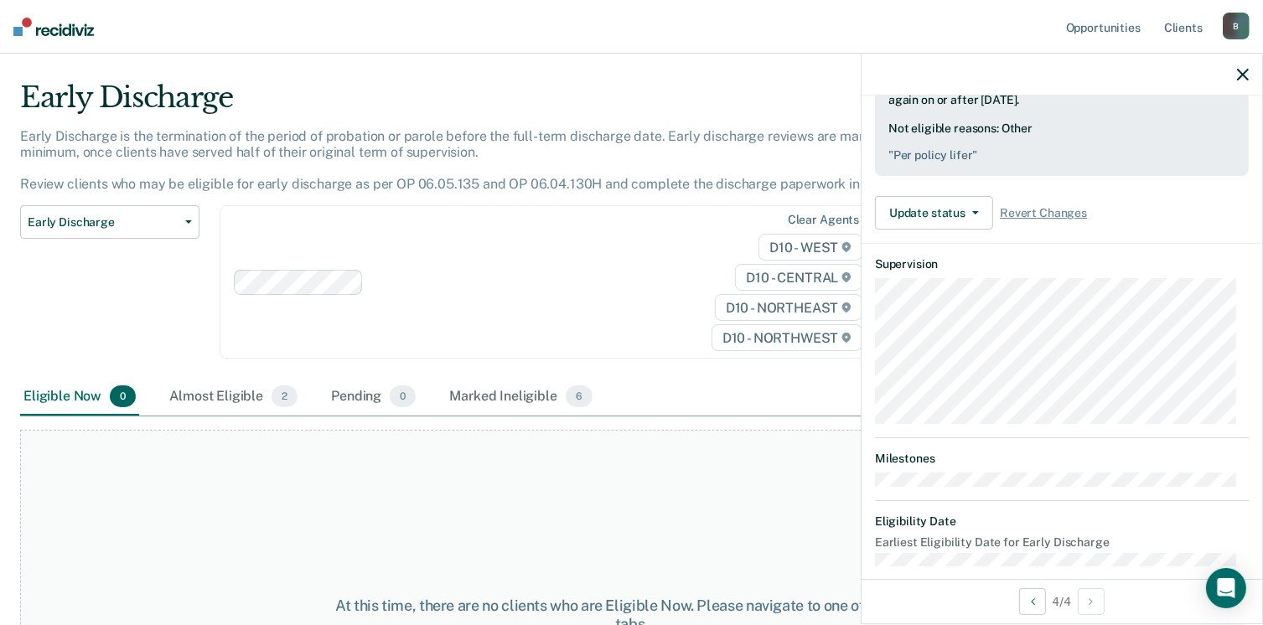
click at [1244, 78] on icon "button" at bounding box center [1243, 75] width 12 height 12
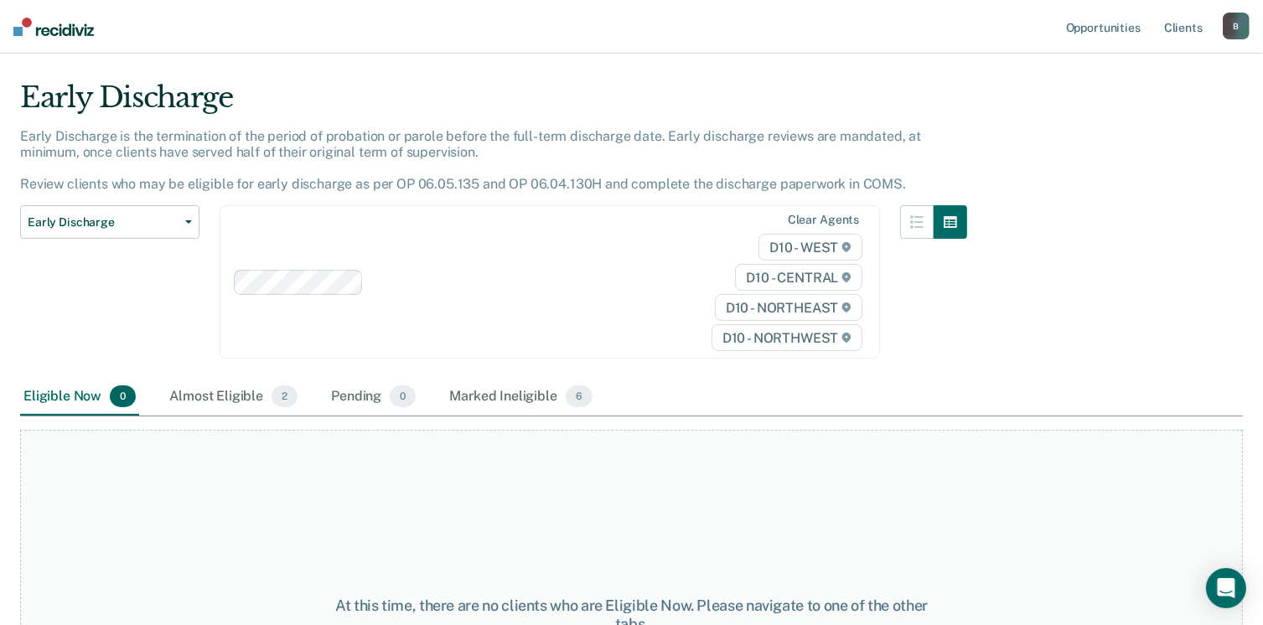
click at [1226, 28] on div "B" at bounding box center [1236, 26] width 27 height 27
click at [1086, 34] on link "Opportunities" at bounding box center [1103, 27] width 81 height 54
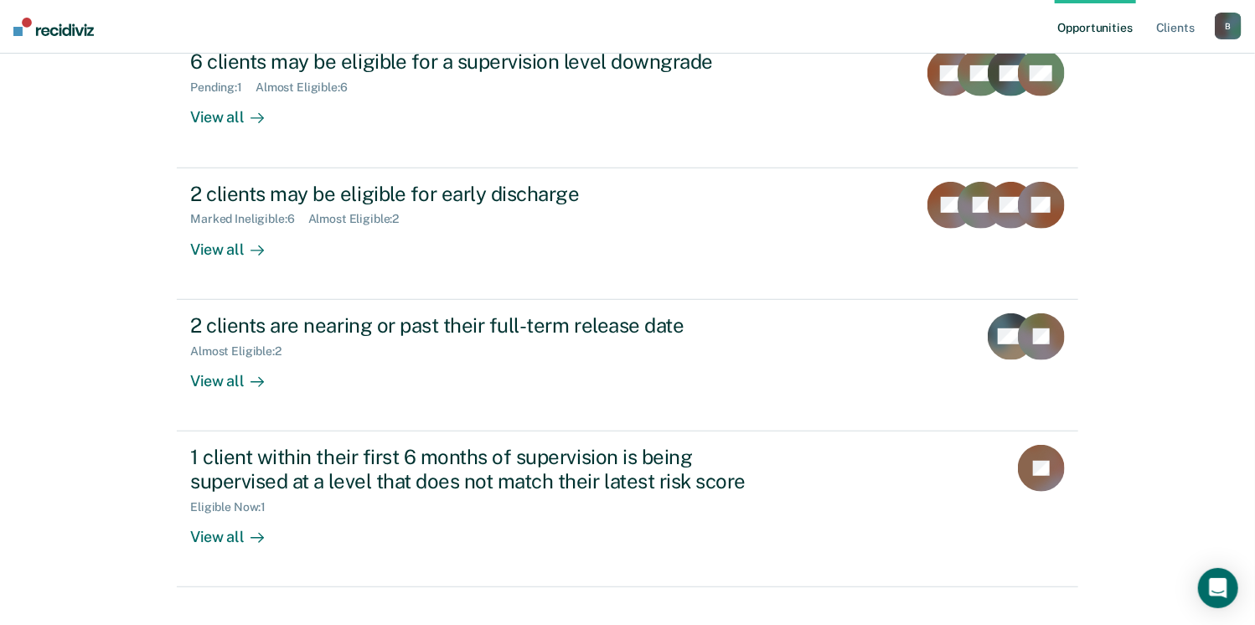
scroll to position [310, 0]
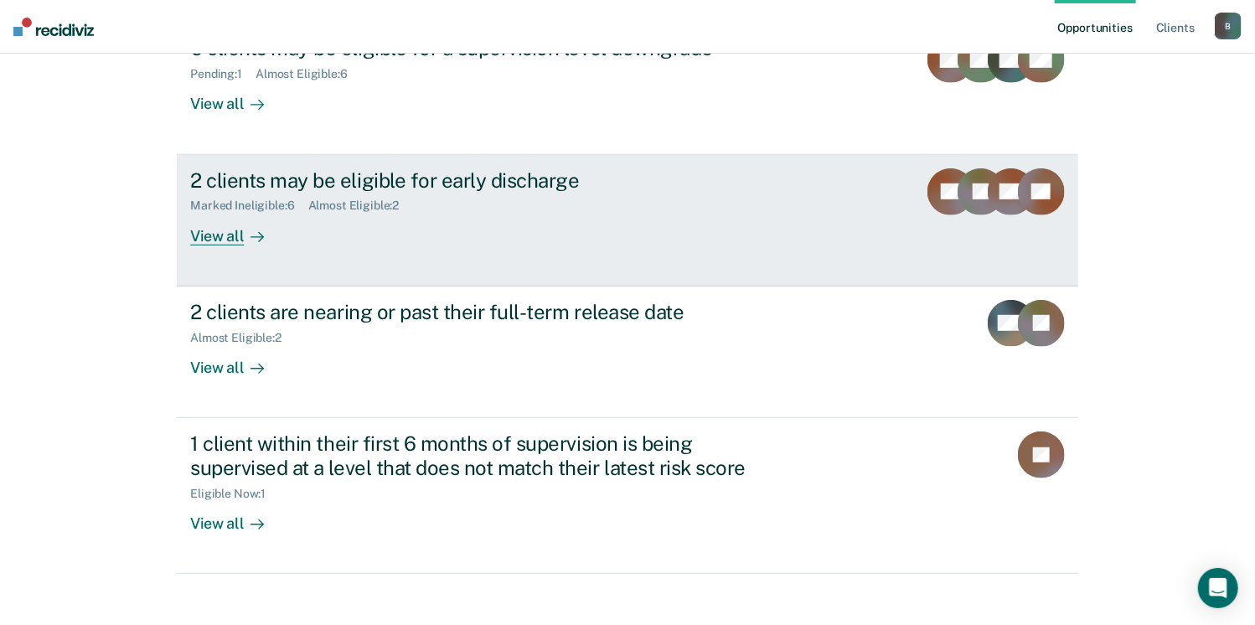
click at [235, 245] on link "2 clients may be eligible for early discharge Marked Ineligible : 6 Almost Elig…" at bounding box center [628, 221] width 902 height 132
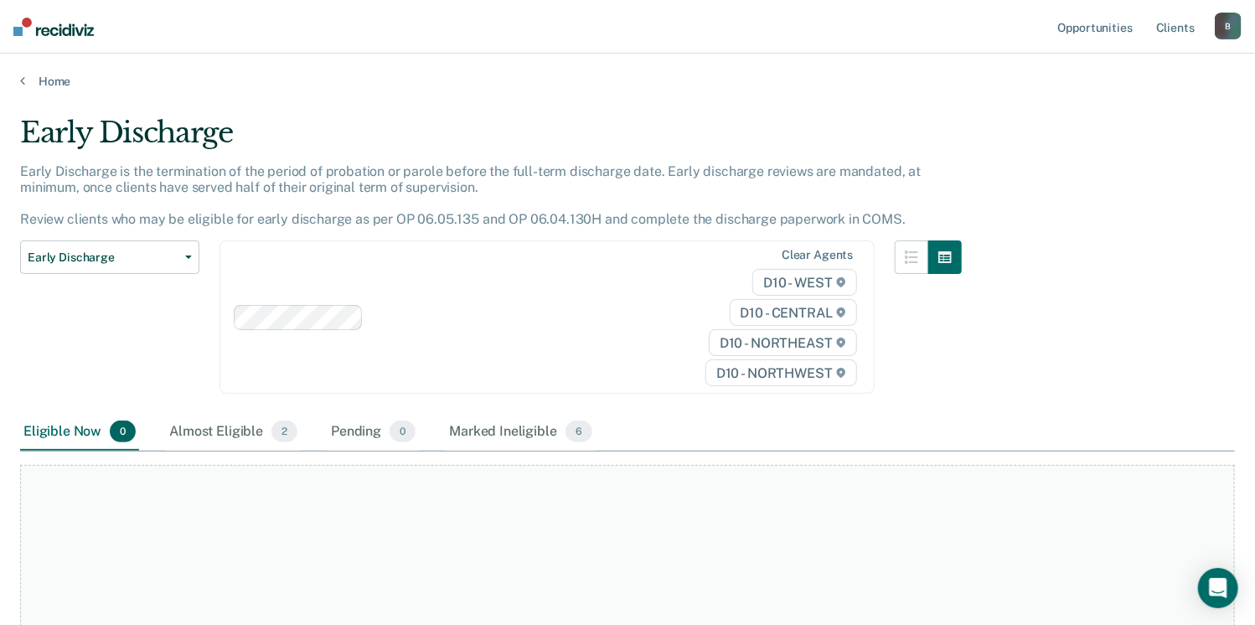
click at [1219, 25] on div "B" at bounding box center [1228, 26] width 27 height 27
click at [1133, 67] on link "Profile" at bounding box center [1161, 68] width 135 height 14
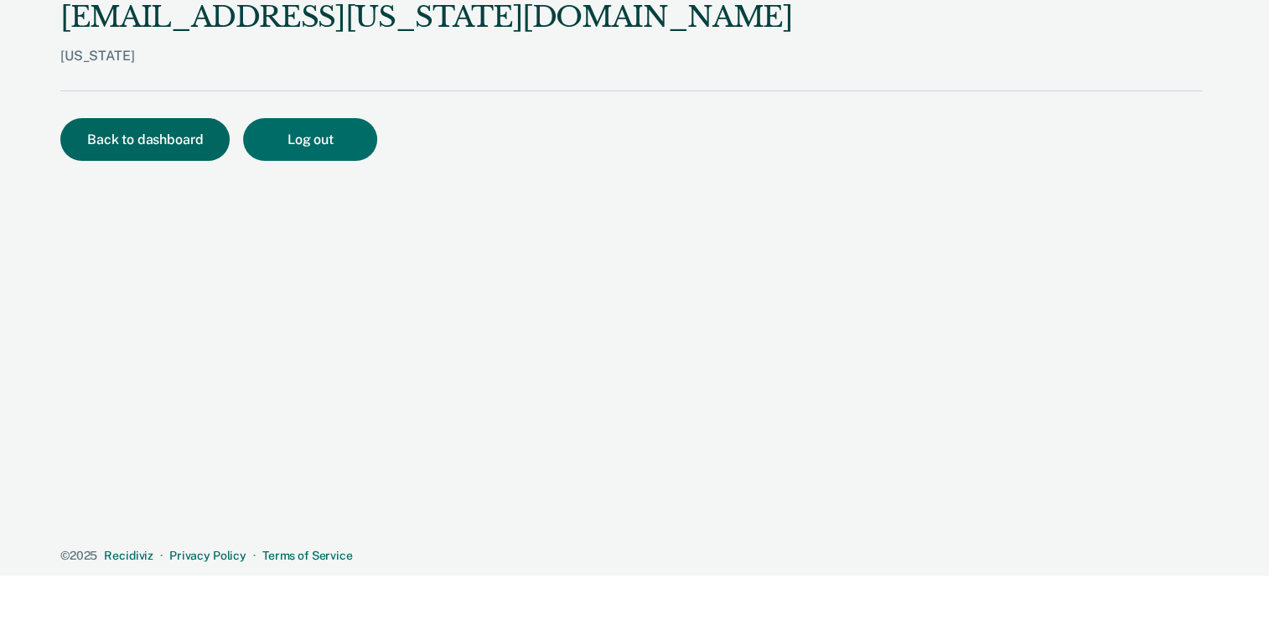
click at [97, 145] on button "Back to dashboard" at bounding box center [144, 139] width 169 height 43
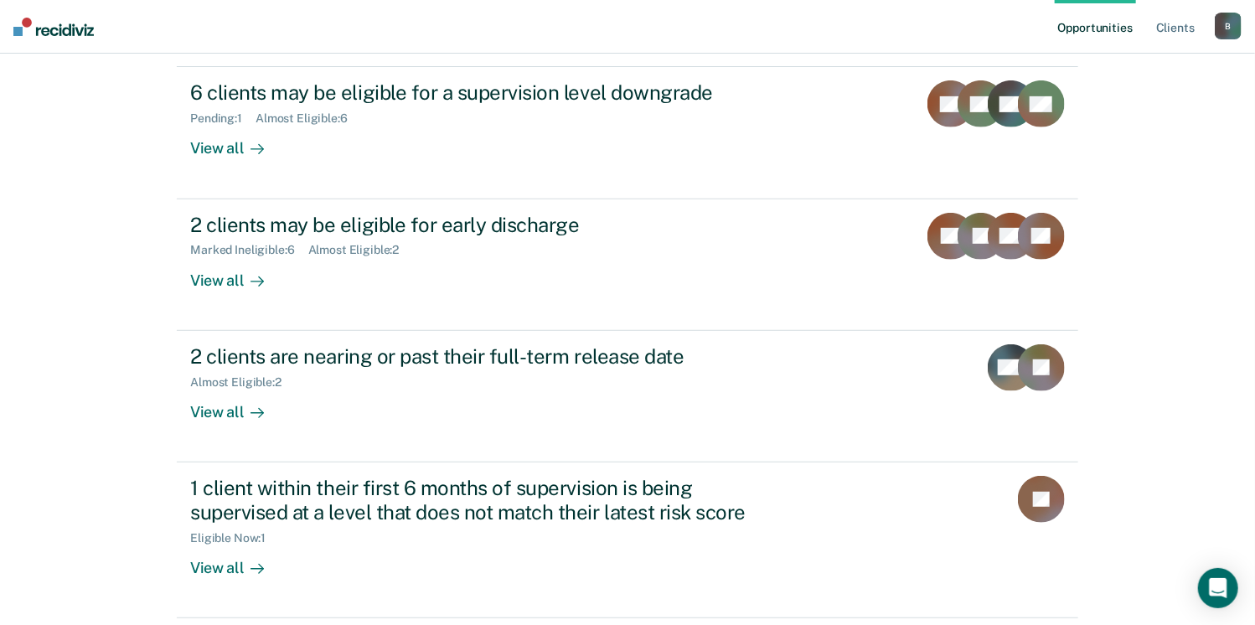
scroll to position [269, 0]
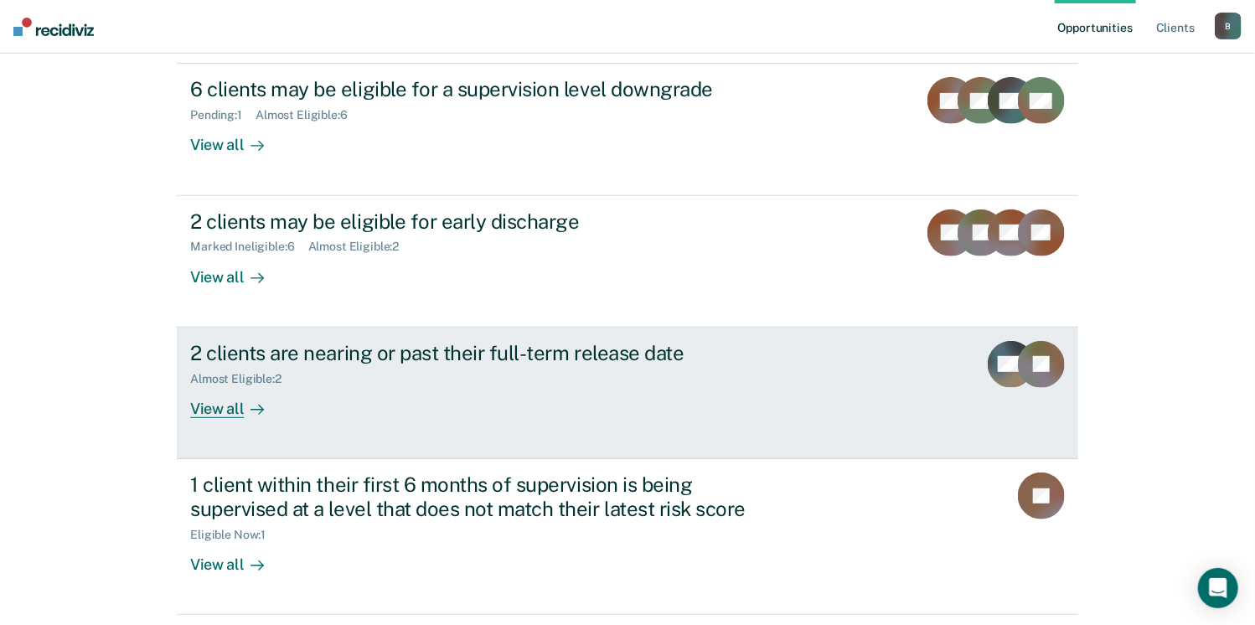
click at [234, 406] on div "View all" at bounding box center [237, 401] width 94 height 33
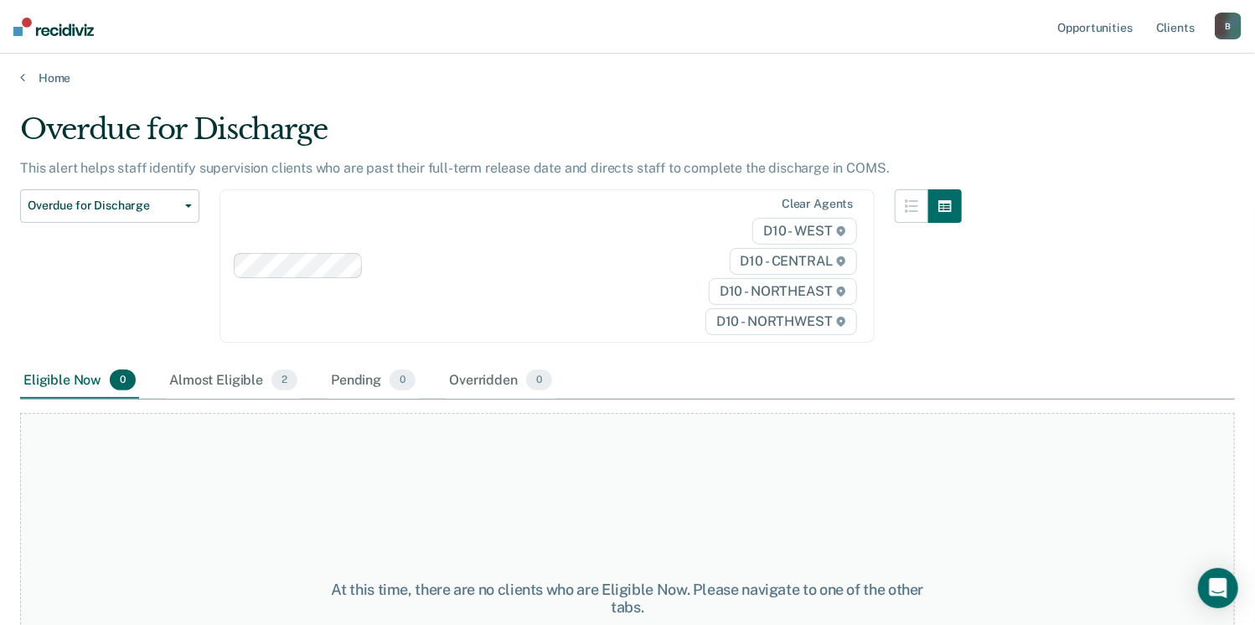
scroll to position [3, 0]
click at [162, 204] on span "Overdue for Discharge" at bounding box center [103, 206] width 151 height 14
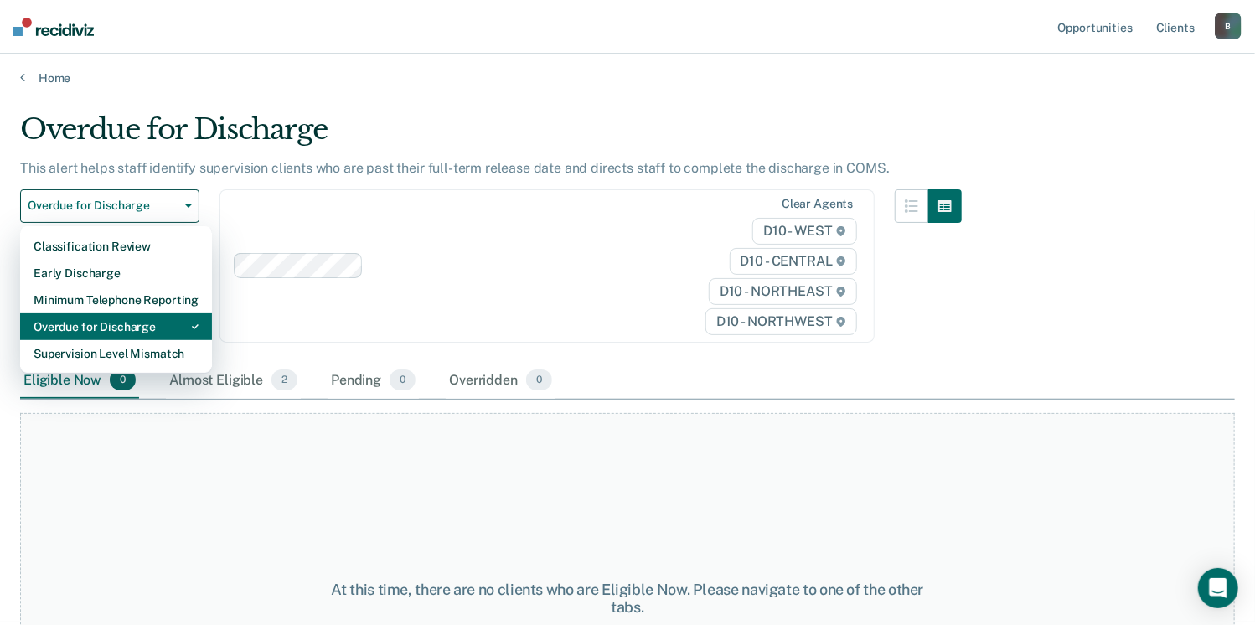
click at [120, 324] on div "Overdue for Discharge" at bounding box center [116, 326] width 165 height 27
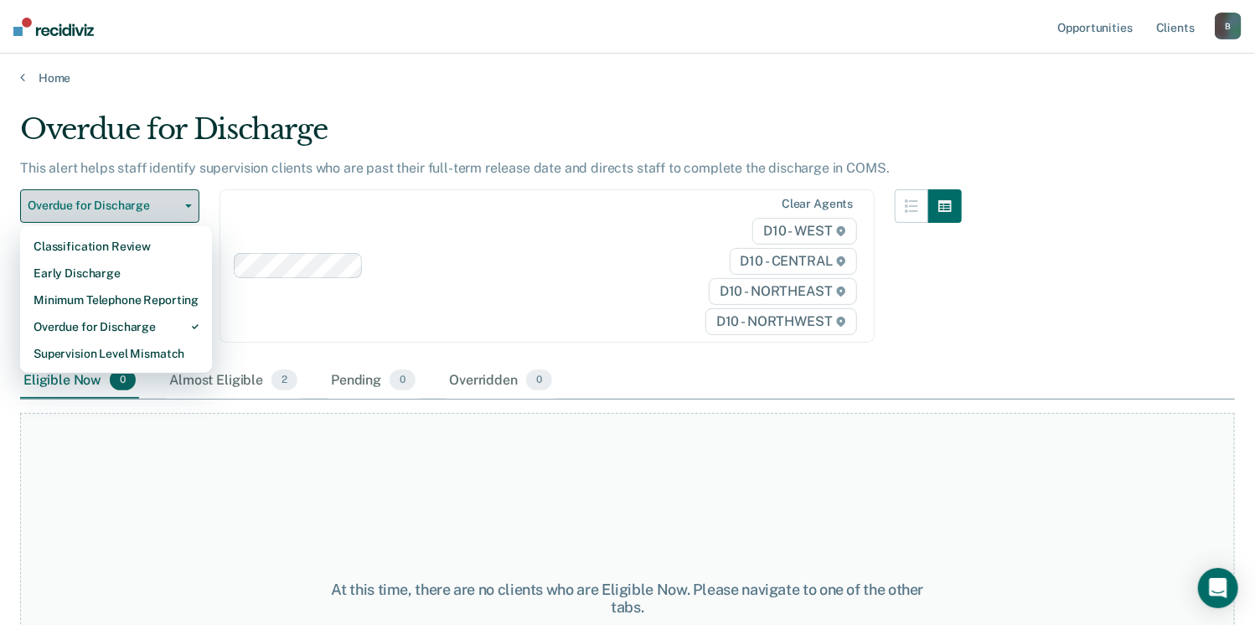
scroll to position [0, 0]
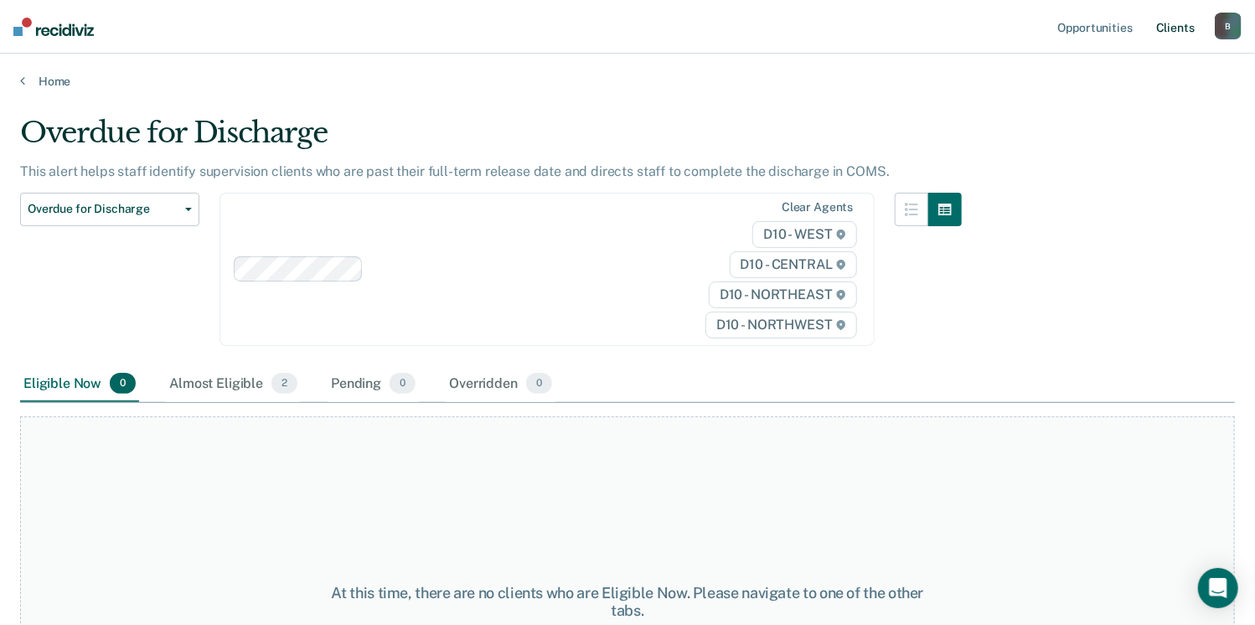
click at [1173, 25] on link "Client s" at bounding box center [1175, 27] width 45 height 54
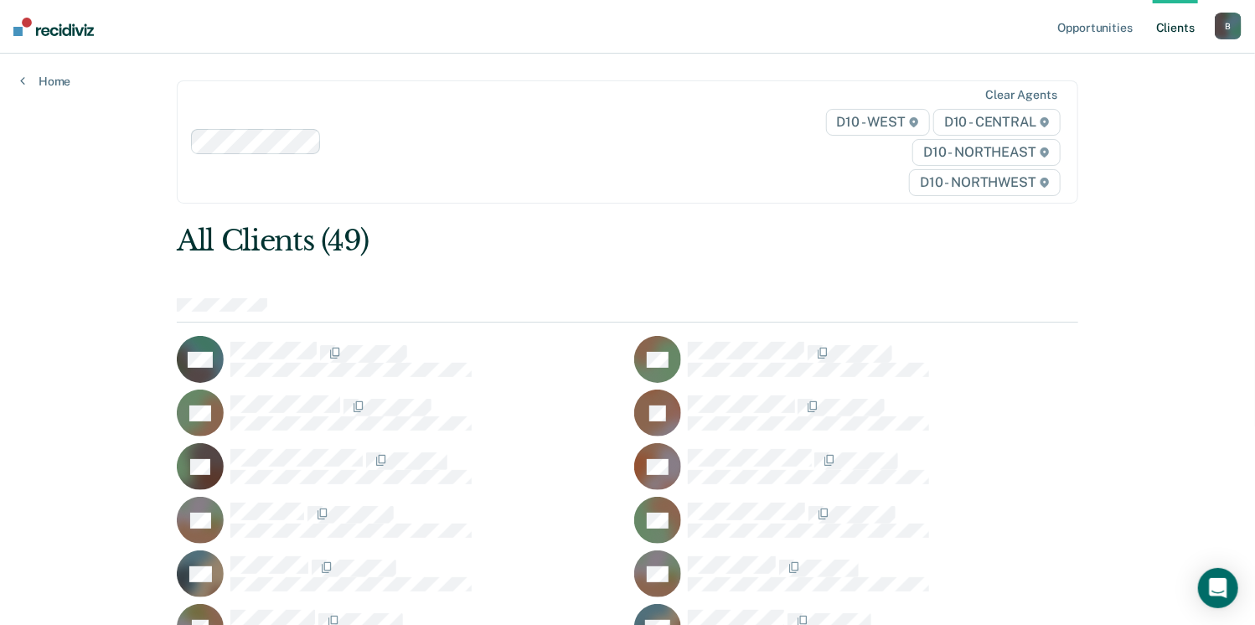
click at [1223, 34] on div "B" at bounding box center [1228, 26] width 27 height 27
click at [1114, 72] on link "Profile" at bounding box center [1161, 68] width 135 height 14
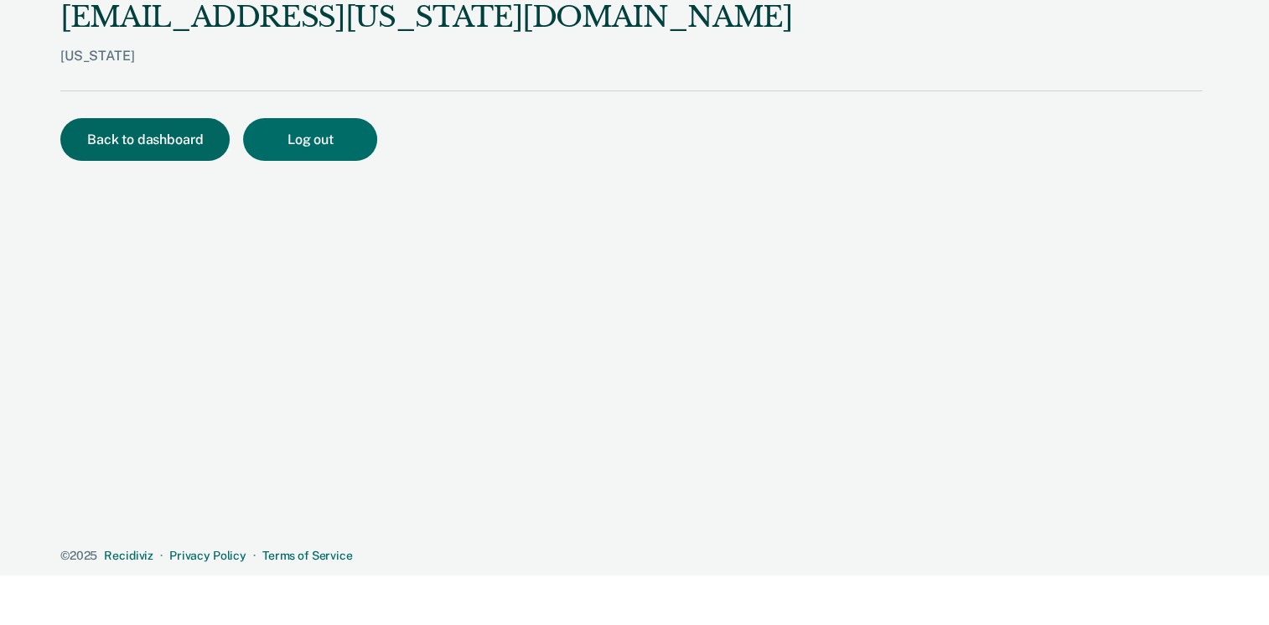
click at [144, 148] on button "Back to dashboard" at bounding box center [144, 139] width 169 height 43
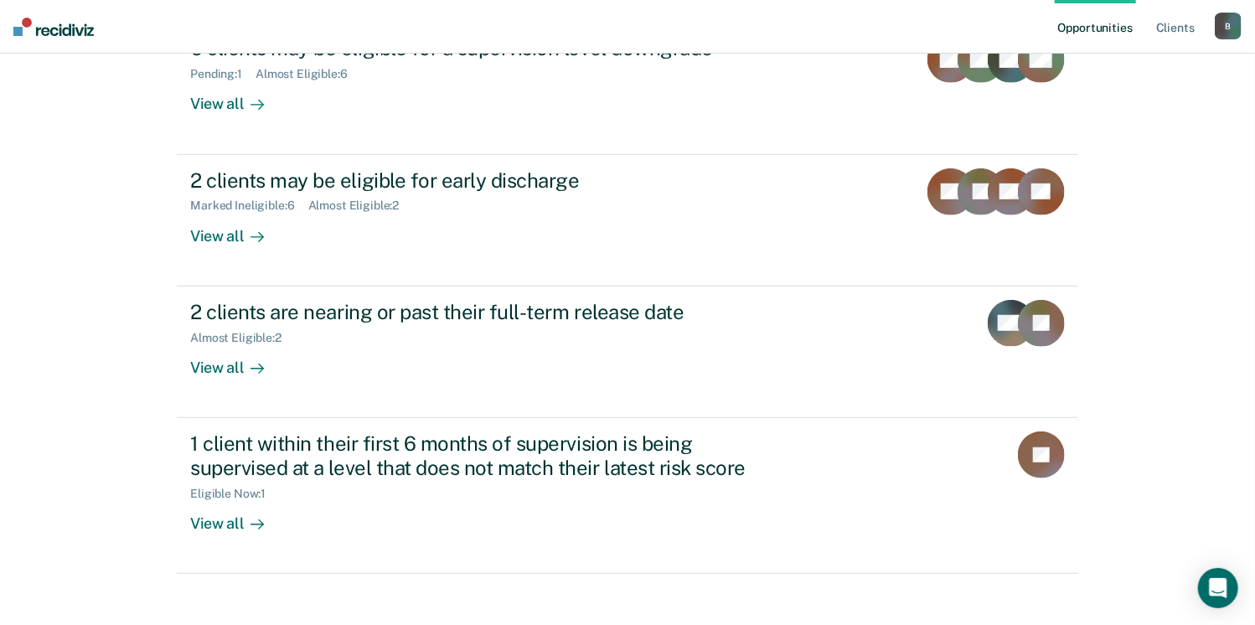
scroll to position [359, 0]
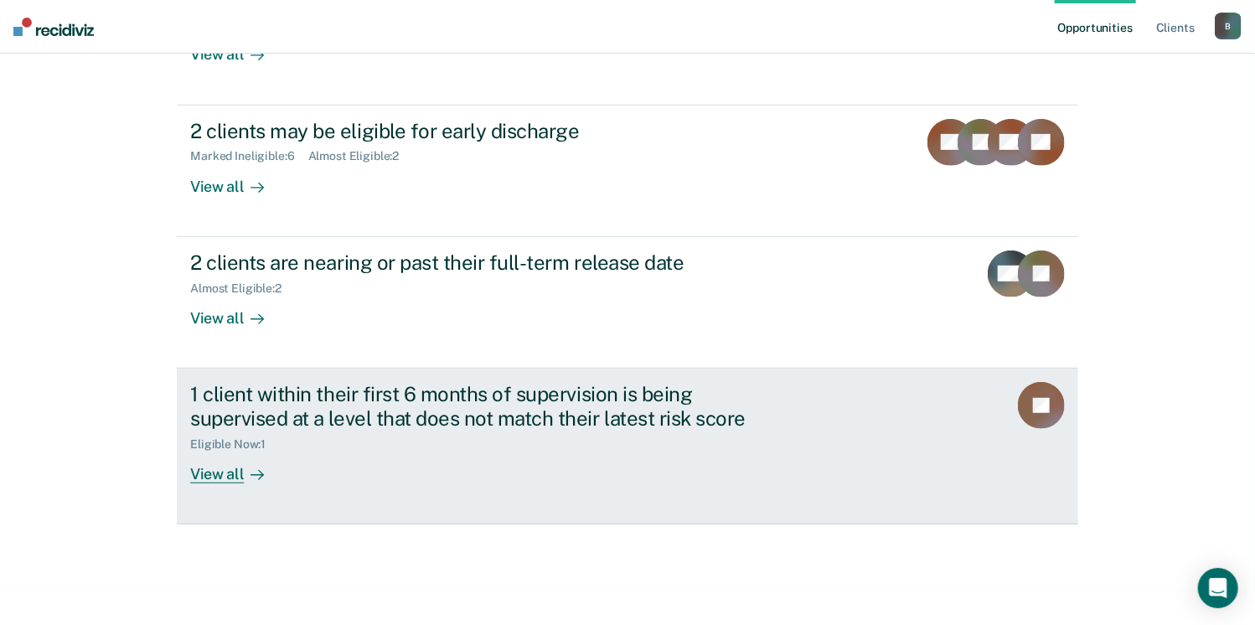
click at [234, 475] on div "View all" at bounding box center [237, 467] width 94 height 33
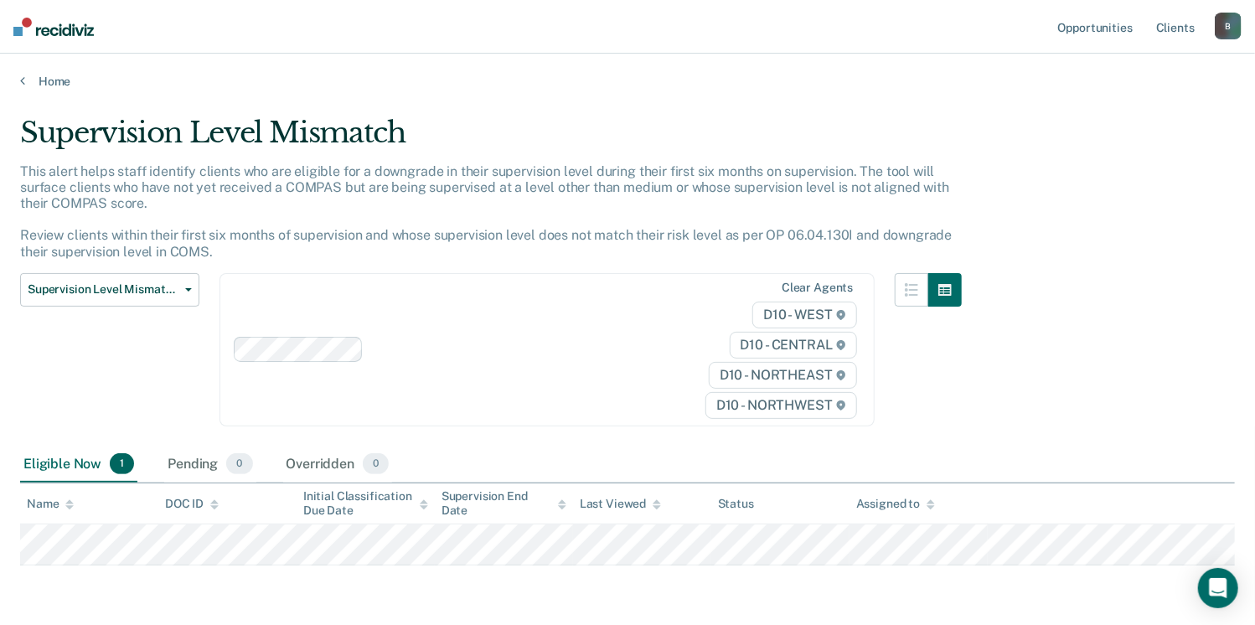
click at [22, 547] on tr at bounding box center [627, 545] width 1215 height 41
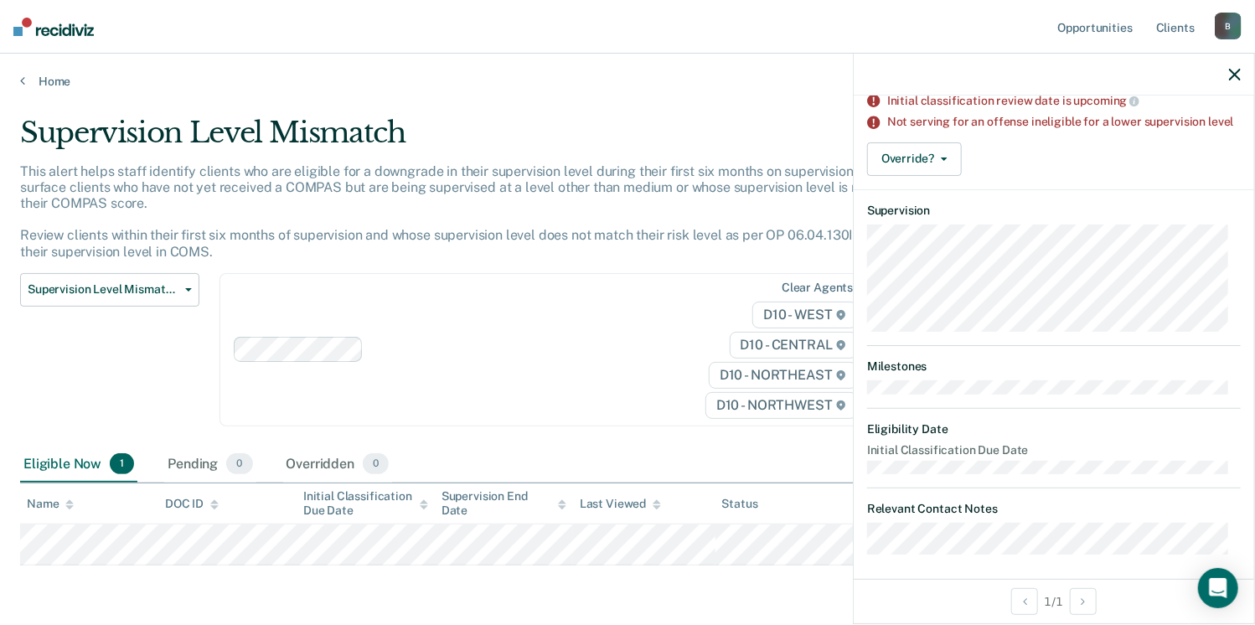
scroll to position [184, 0]
click at [946, 171] on button "Override?" at bounding box center [914, 158] width 95 height 34
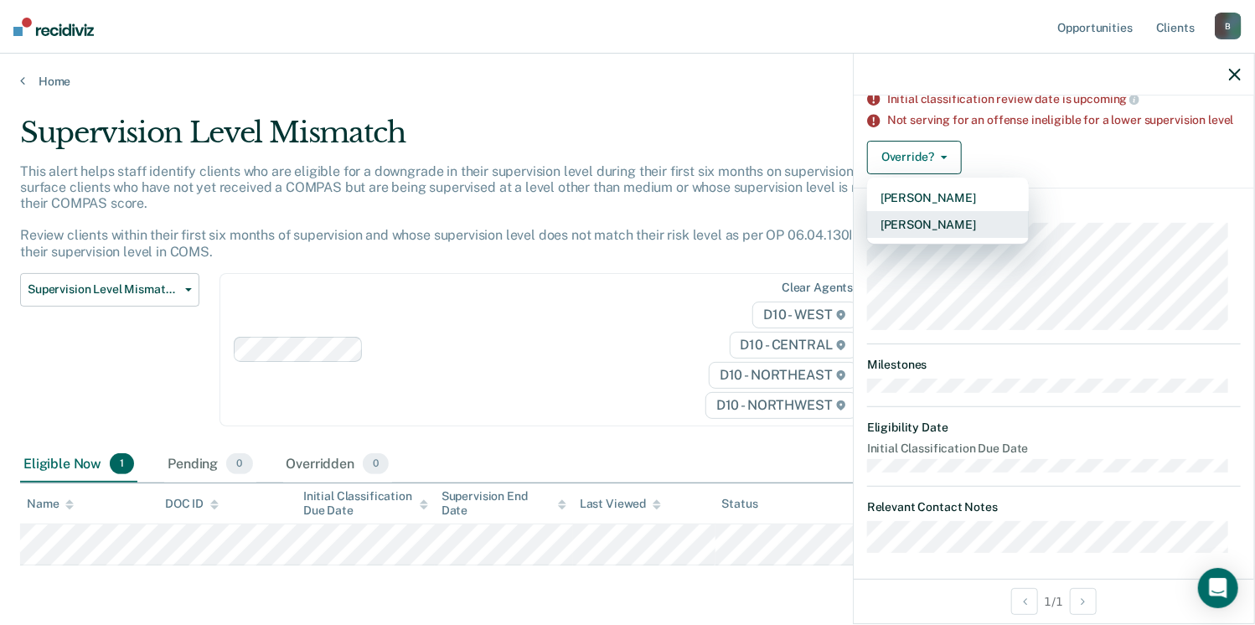
click at [949, 238] on button "[PERSON_NAME]" at bounding box center [948, 224] width 162 height 27
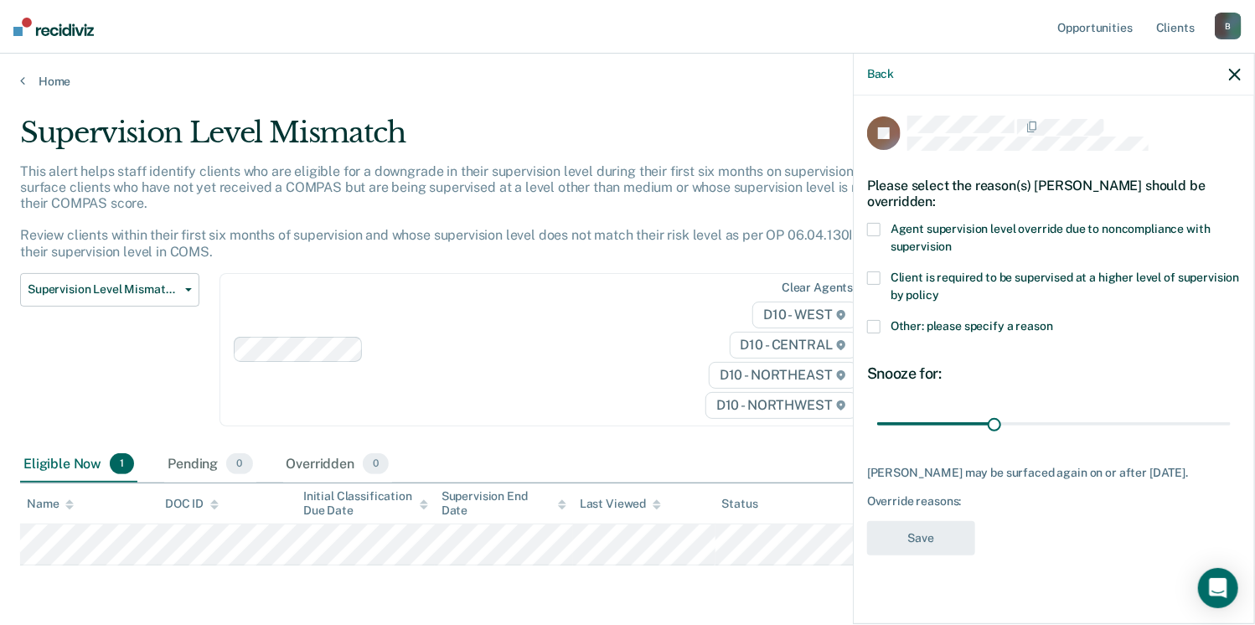
click at [880, 229] on span at bounding box center [873, 229] width 13 height 13
click at [944, 545] on button "Save" at bounding box center [921, 538] width 108 height 34
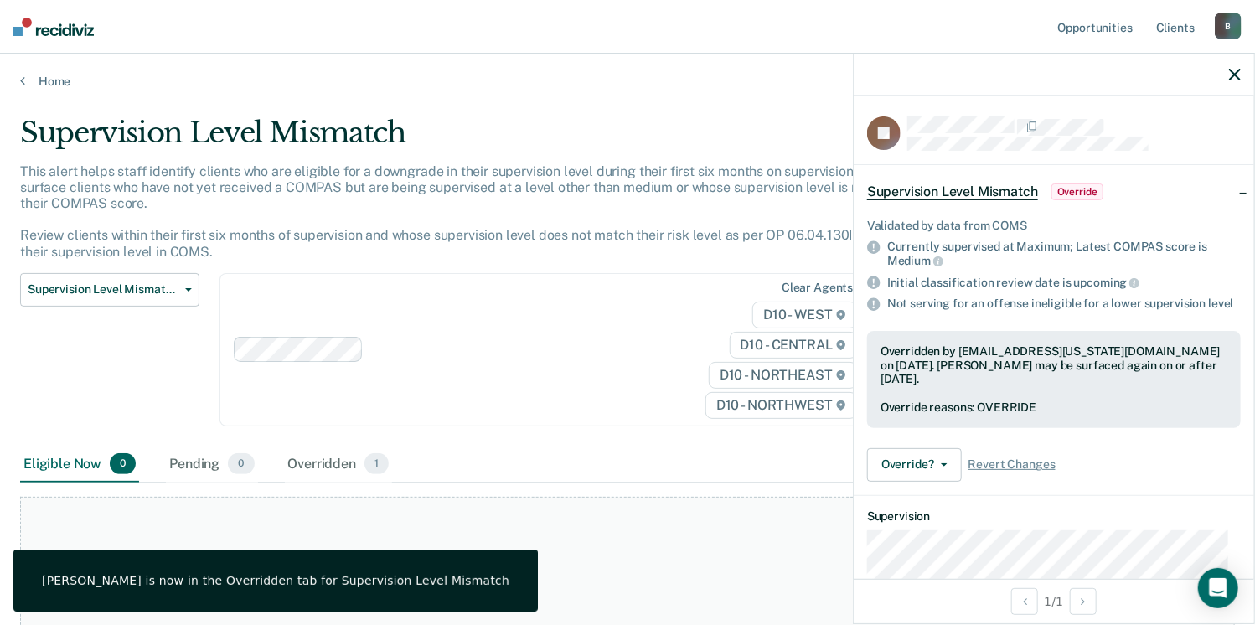
click at [1240, 70] on icon "button" at bounding box center [1235, 75] width 12 height 12
